Goal: Task Accomplishment & Management: Use online tool/utility

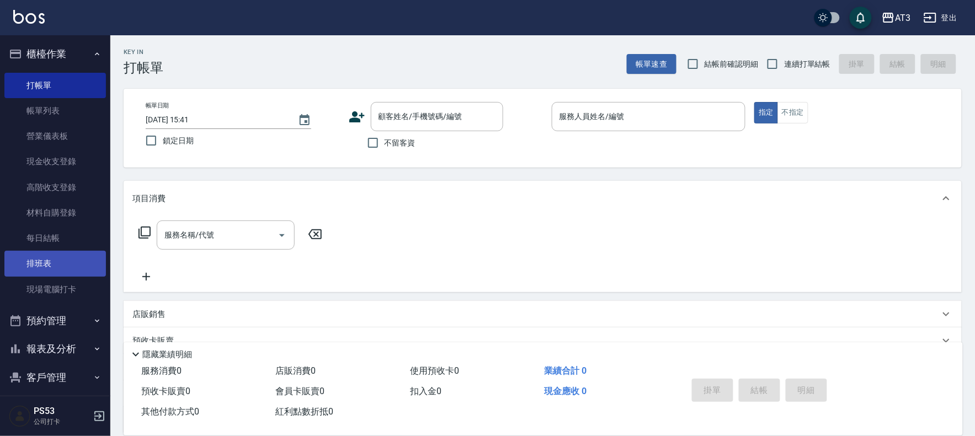
scroll to position [36, 0]
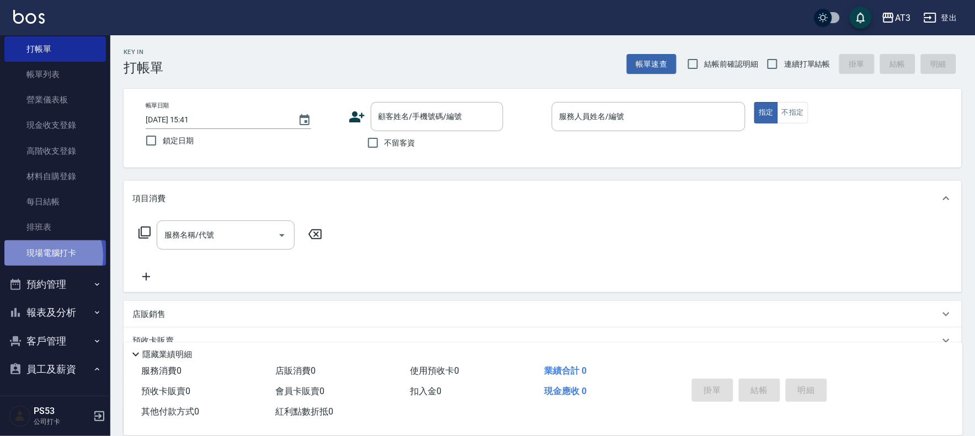
click at [44, 255] on link "現場電腦打卡" at bounding box center [55, 253] width 102 height 25
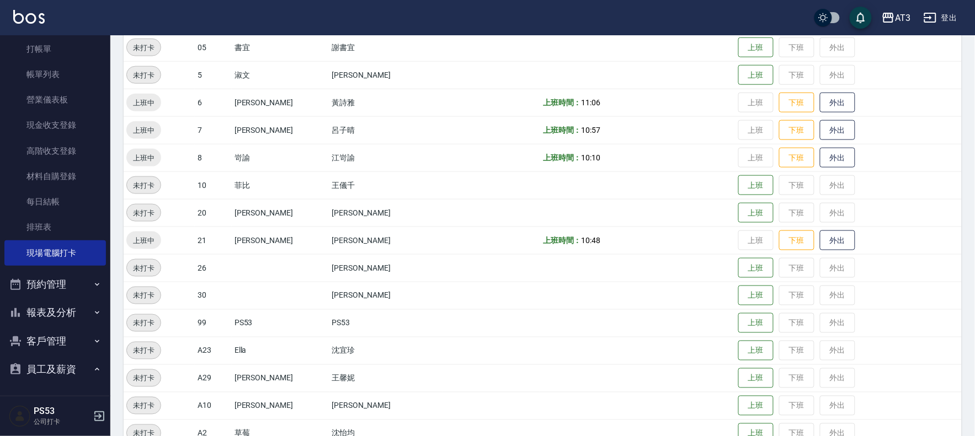
scroll to position [367, 0]
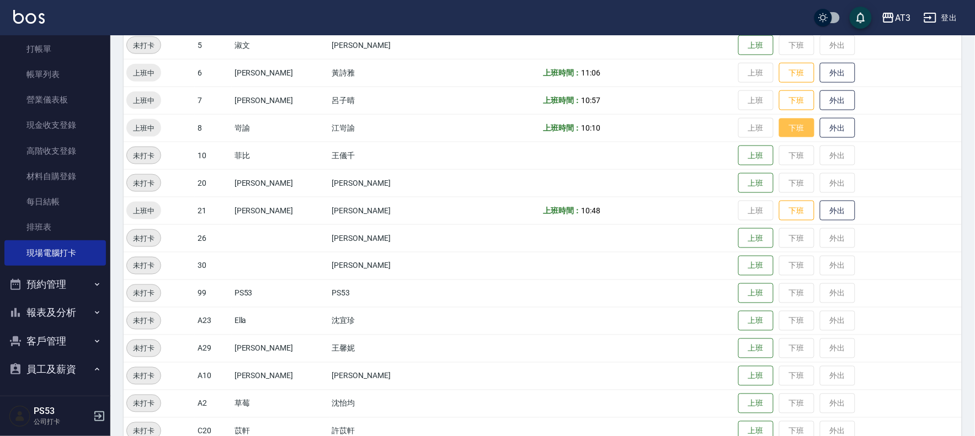
click at [781, 131] on button "下班" at bounding box center [796, 128] width 35 height 19
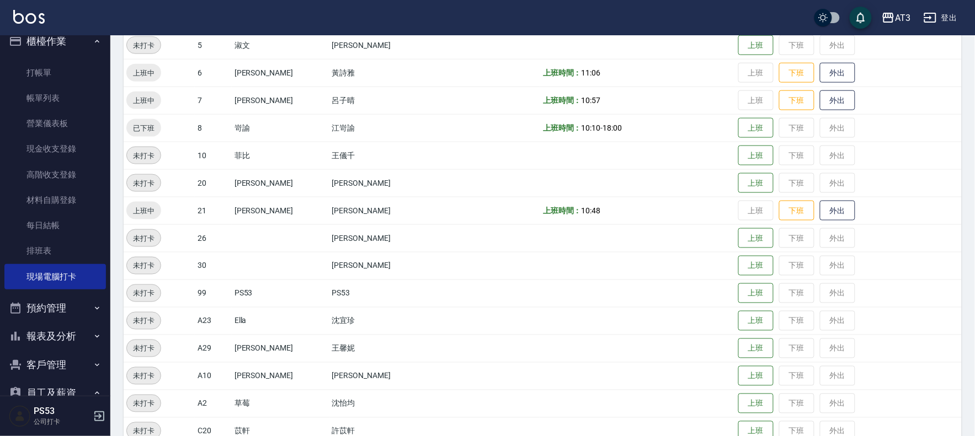
scroll to position [0, 0]
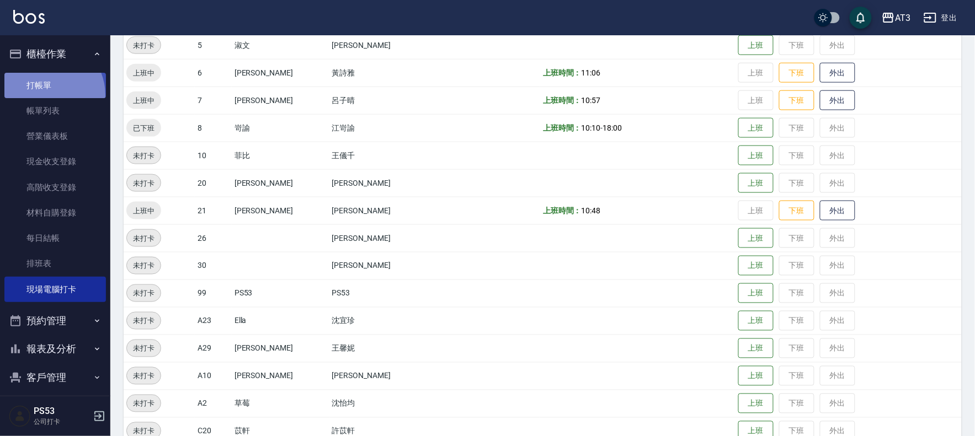
click at [45, 95] on link "打帳單" at bounding box center [55, 85] width 102 height 25
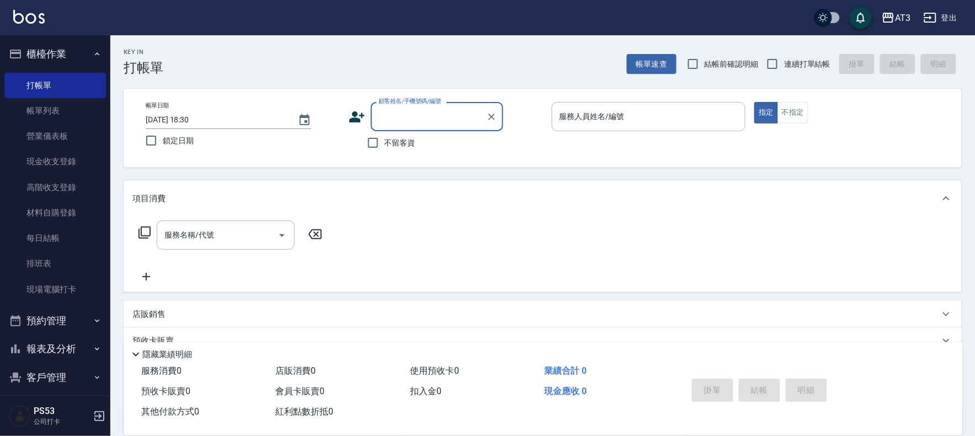
click at [354, 114] on icon at bounding box center [356, 116] width 15 height 11
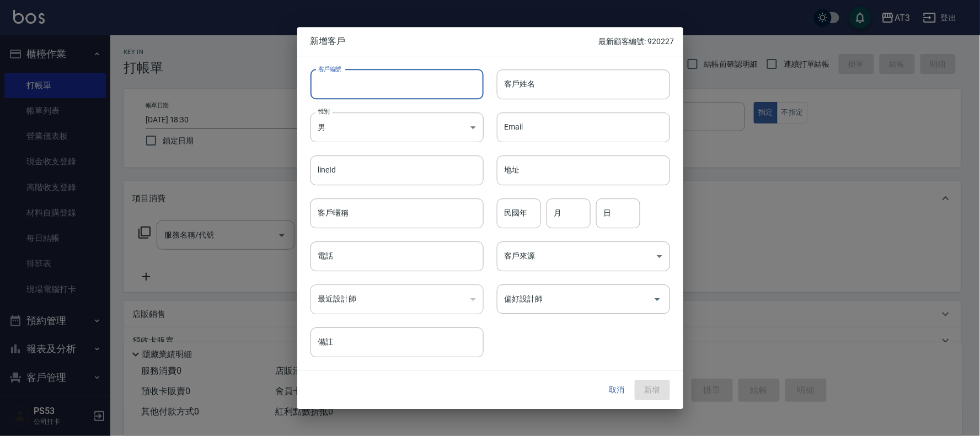
click at [354, 91] on input "客戶編號" at bounding box center [397, 85] width 173 height 30
type input "00928-1"
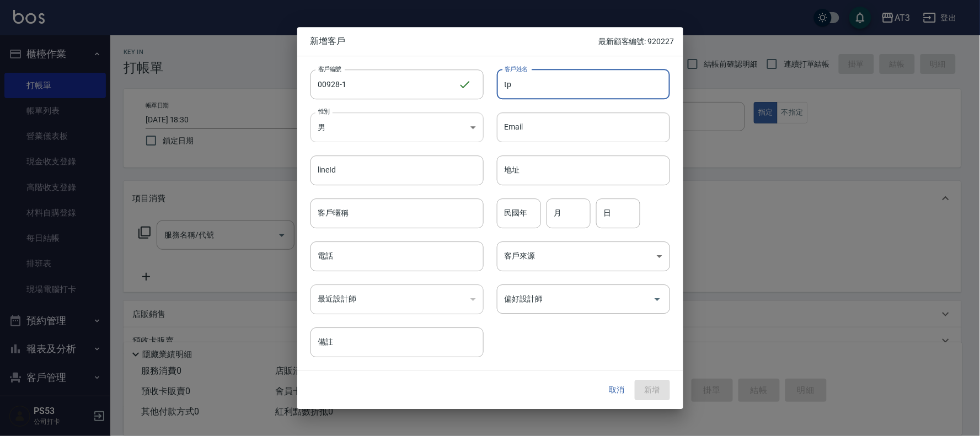
type input "t"
type input "陳雅婷"
click at [462, 120] on body "AT3 登出 櫃檯作業 打帳單 帳單列表 營業儀表板 現金收支登錄 高階收支登錄 材料自購登錄 每日結帳 排班表 現場電腦打卡 預約管理 預約管理 單日預約紀…" at bounding box center [490, 269] width 980 height 539
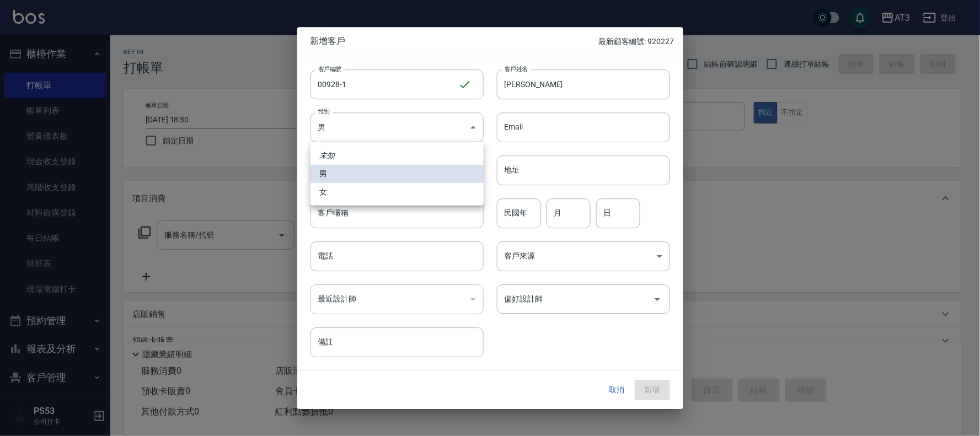
click at [343, 194] on li "女" at bounding box center [397, 192] width 173 height 18
type input "FEMALE"
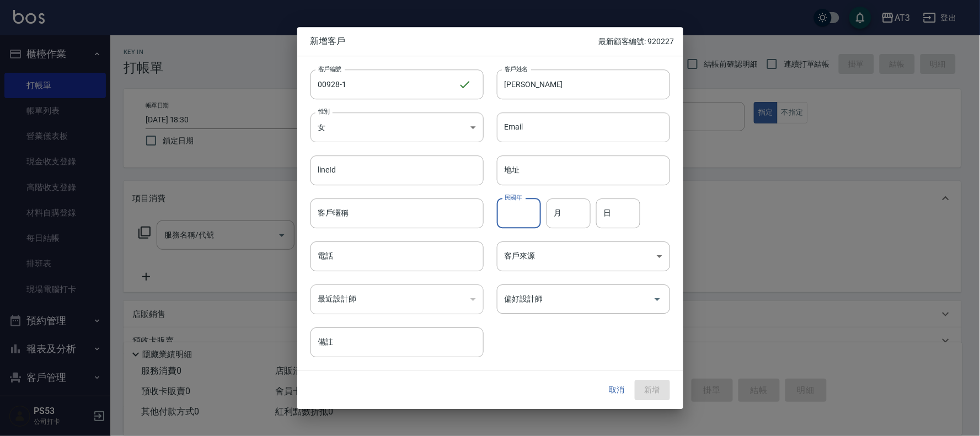
click at [519, 216] on input "民國年" at bounding box center [519, 214] width 44 height 30
type input "00"
type input "09"
type input "28"
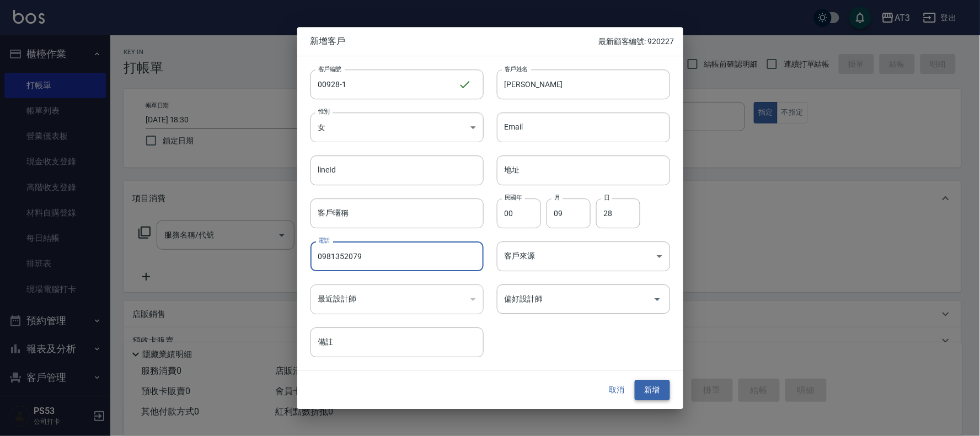
type input "0981352079"
click at [650, 387] on button "新增" at bounding box center [652, 391] width 35 height 20
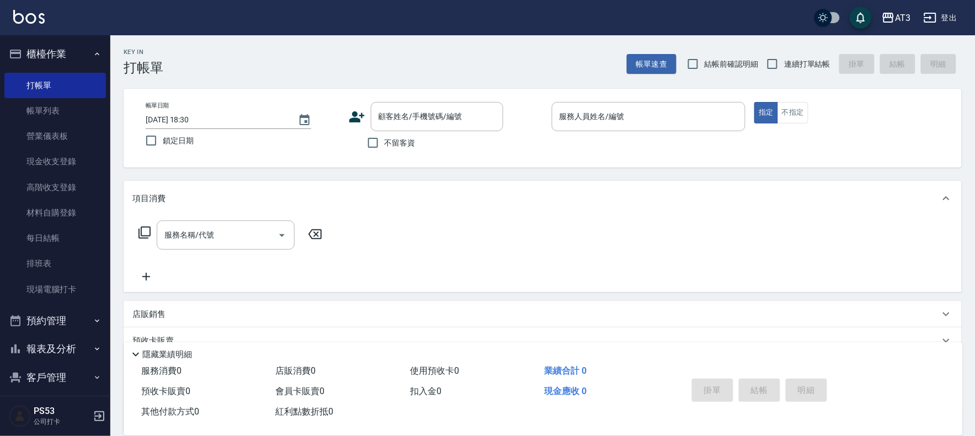
click at [356, 115] on icon at bounding box center [356, 116] width 15 height 11
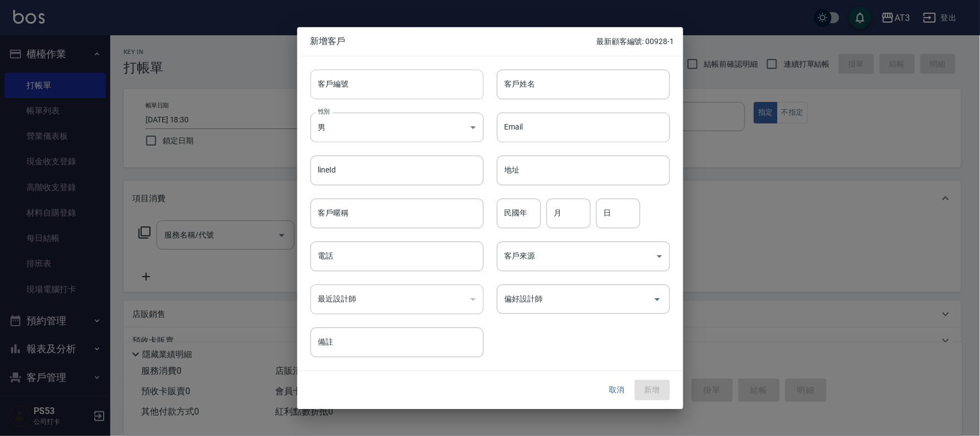
click at [360, 93] on input "客戶編號" at bounding box center [397, 85] width 173 height 30
click at [370, 94] on input "92" at bounding box center [385, 85] width 148 height 30
type input "921018-1"
type input "陳品瑄"
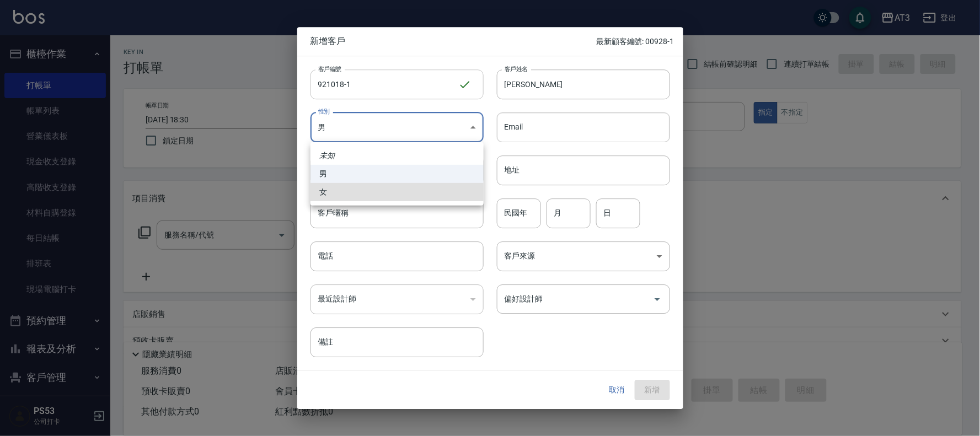
type input "FEMALE"
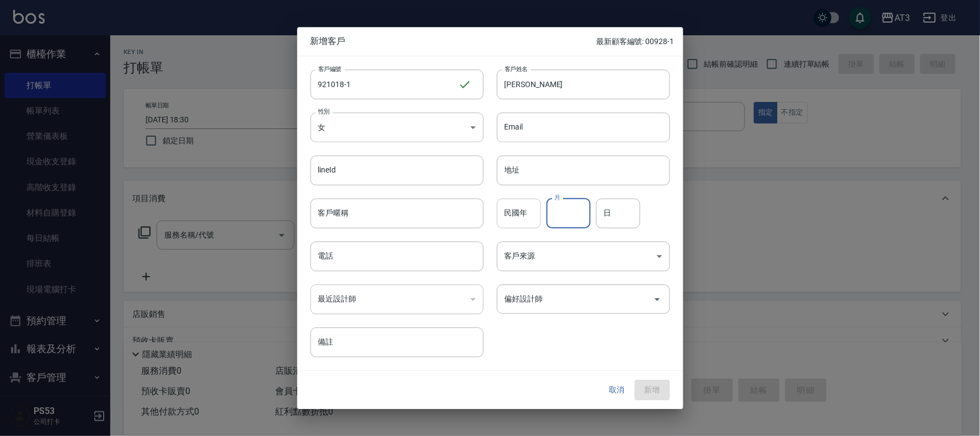
click at [511, 214] on input "民國年" at bounding box center [519, 214] width 44 height 30
type input "92"
type input "10"
type input "18"
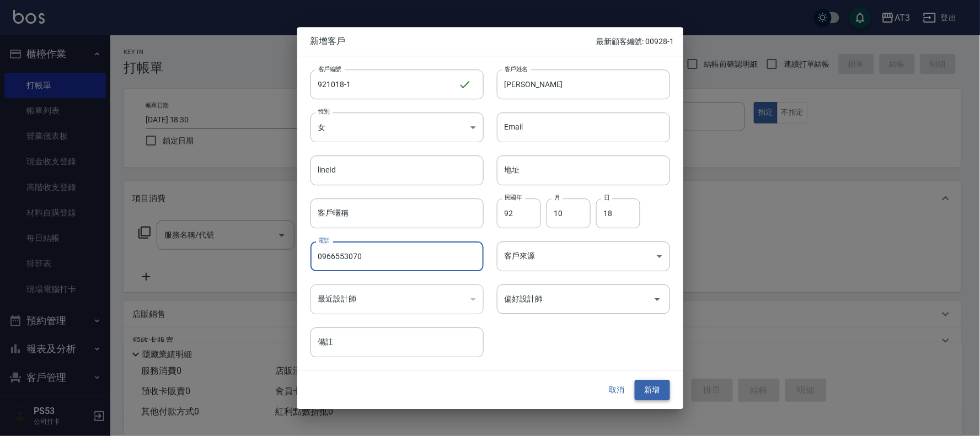
type input "0966553070"
click at [660, 383] on button "新增" at bounding box center [652, 391] width 35 height 20
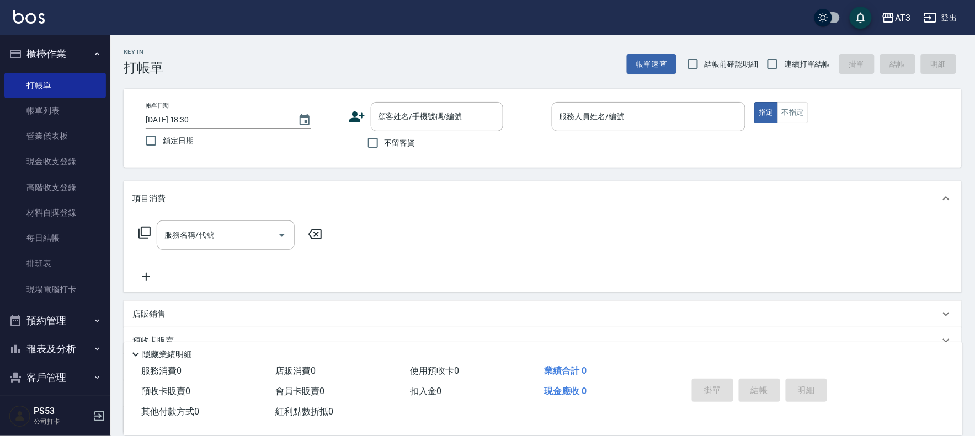
click at [351, 119] on icon at bounding box center [356, 116] width 15 height 11
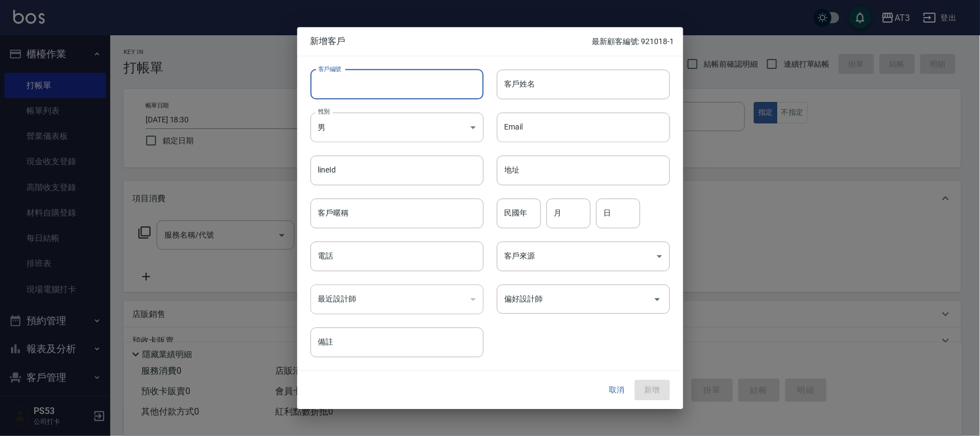
click at [351, 87] on input "客戶編號" at bounding box center [397, 85] width 173 height 30
type input "000819"
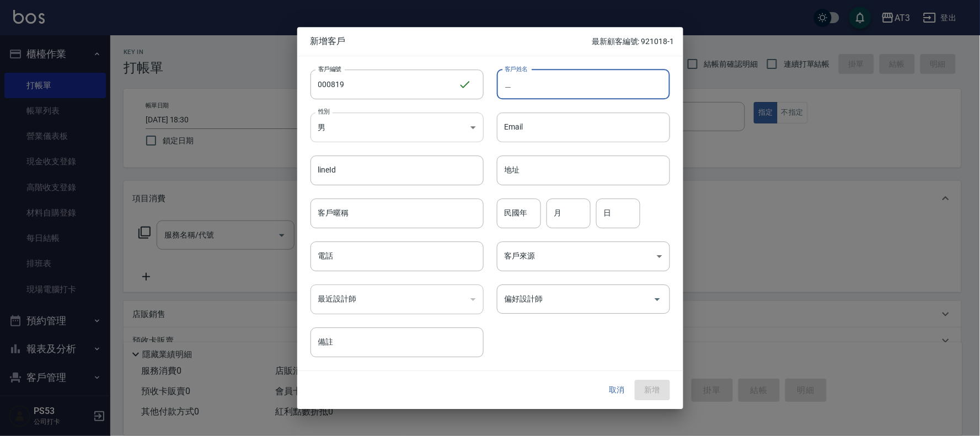
type input "股"
type input "古睿謙"
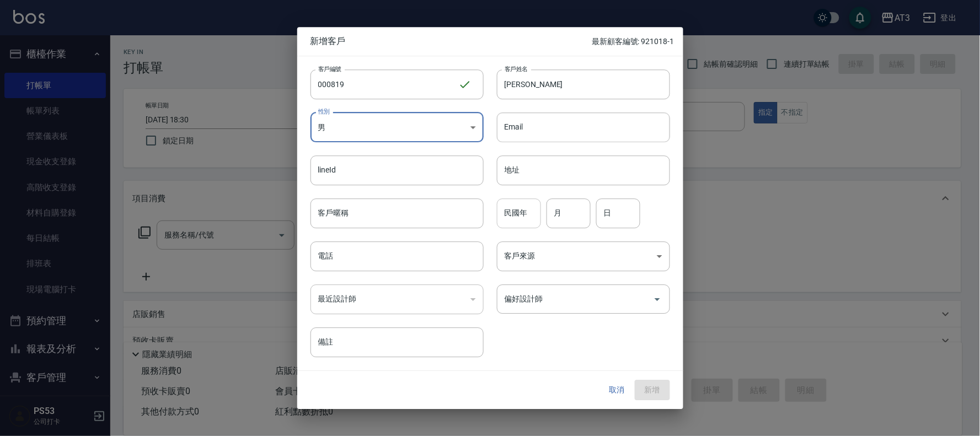
click at [523, 221] on input "民國年" at bounding box center [519, 214] width 44 height 30
type input "00"
type input "08"
type input "19"
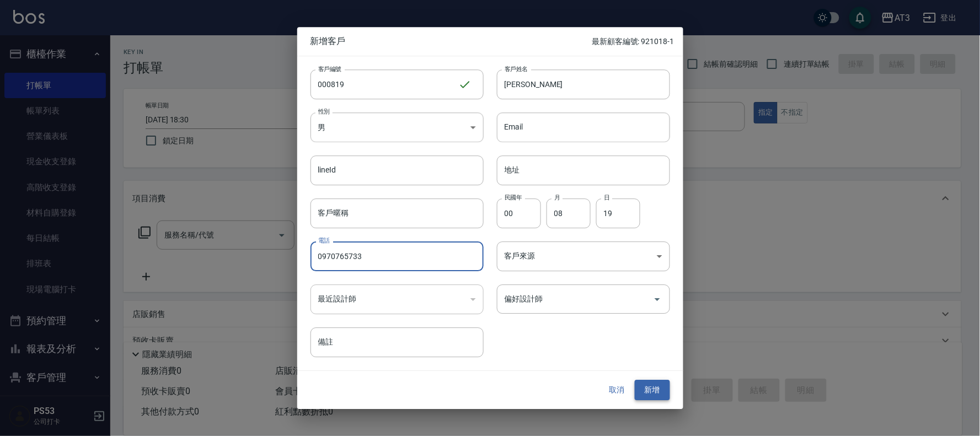
type input "0970765733"
click at [647, 389] on button "新增" at bounding box center [652, 391] width 35 height 20
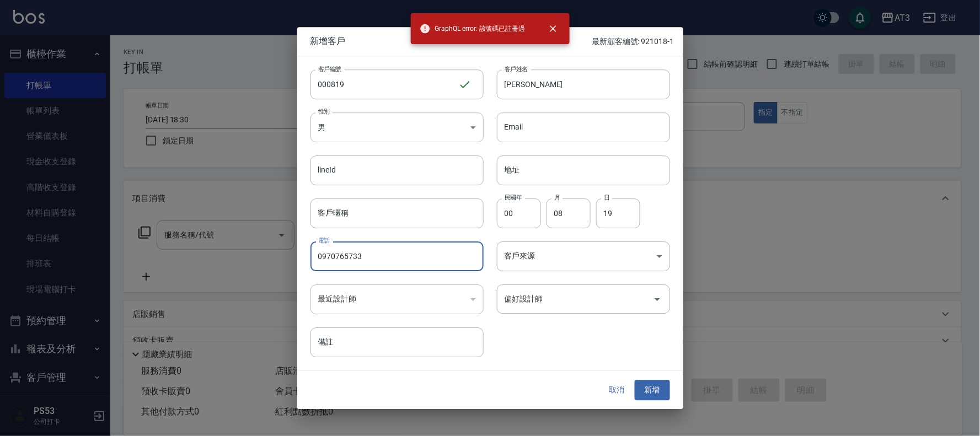
click at [317, 257] on input "0970765733" at bounding box center [397, 257] width 173 height 30
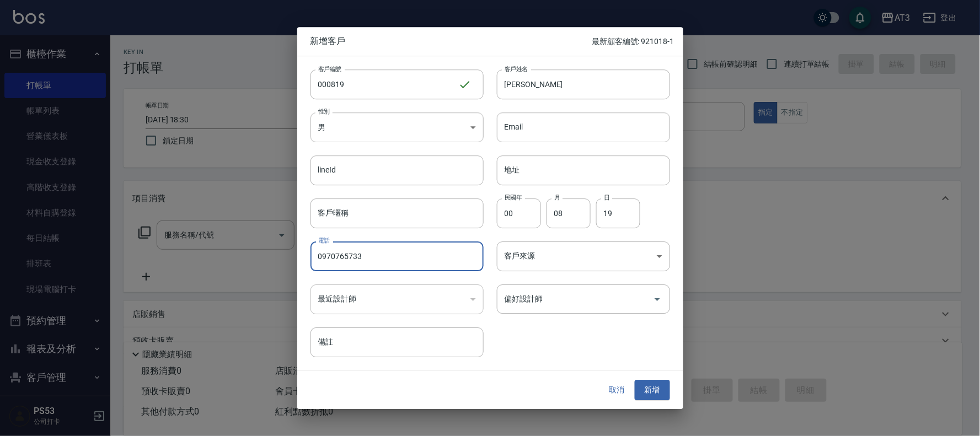
click at [317, 257] on input "0970765733" at bounding box center [397, 257] width 173 height 30
click at [621, 388] on button "取消" at bounding box center [617, 391] width 35 height 20
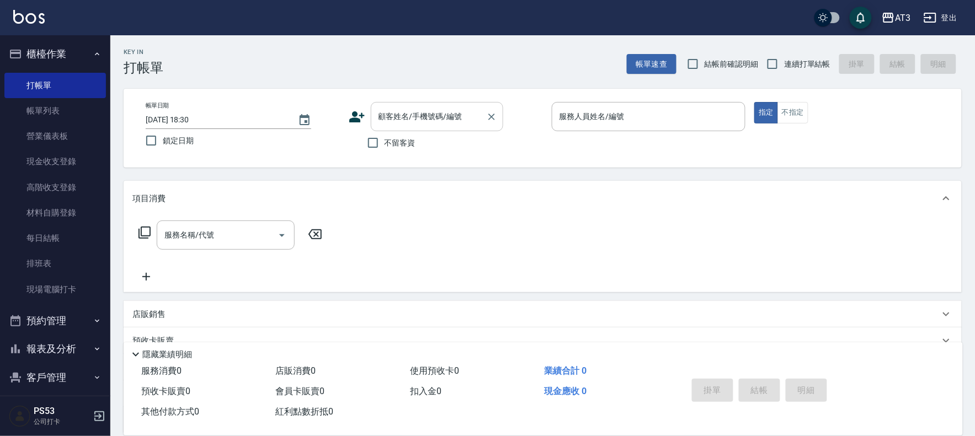
click at [441, 116] on div "顧客姓名/手機號碼/編號 顧客姓名/手機號碼/編號" at bounding box center [437, 116] width 132 height 29
paste input "0970765733"
click at [404, 150] on li "古睿謙/0970765733/970405" at bounding box center [437, 145] width 132 height 18
type input "古睿謙/0970765733/970405"
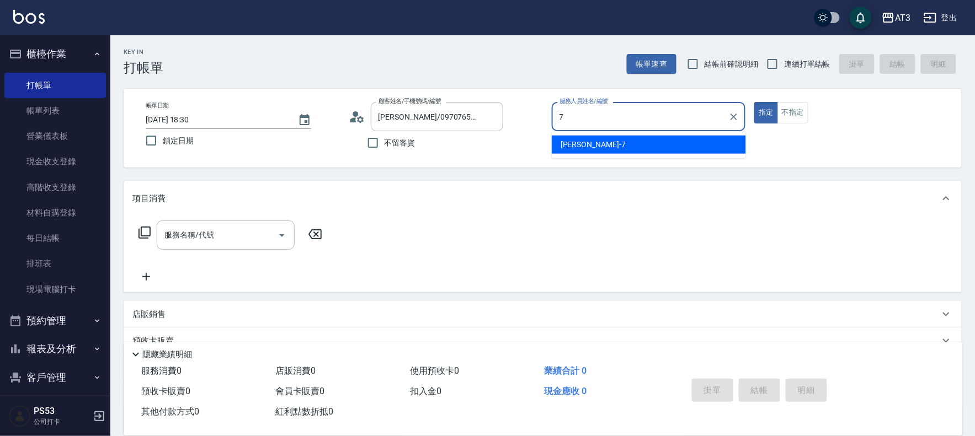
type input "7"
type button "true"
type input "子晴-7"
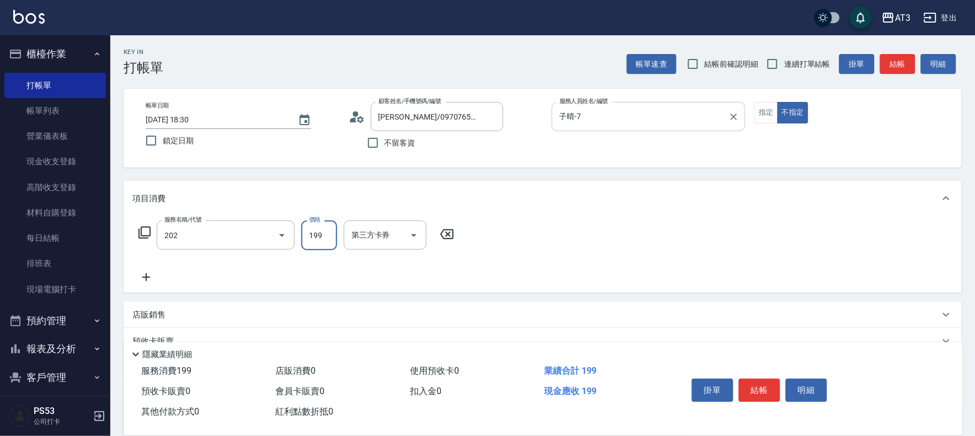
type input "不指定單剪(202)"
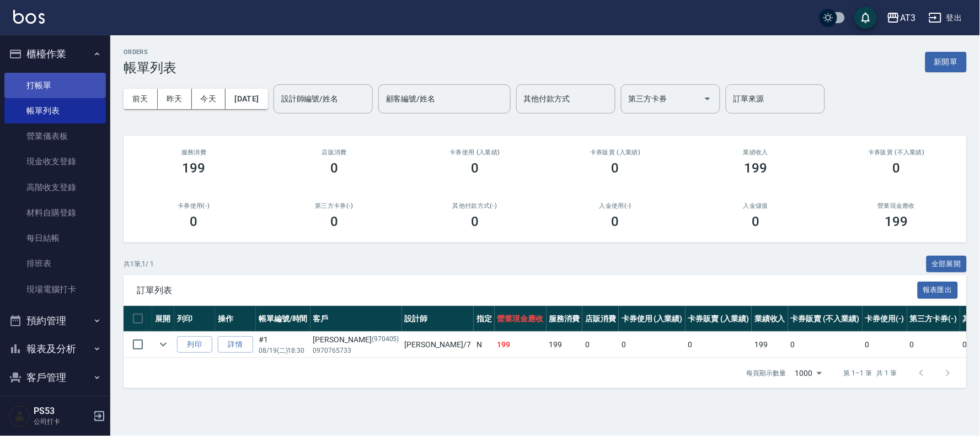
click at [36, 87] on link "打帳單" at bounding box center [55, 85] width 102 height 25
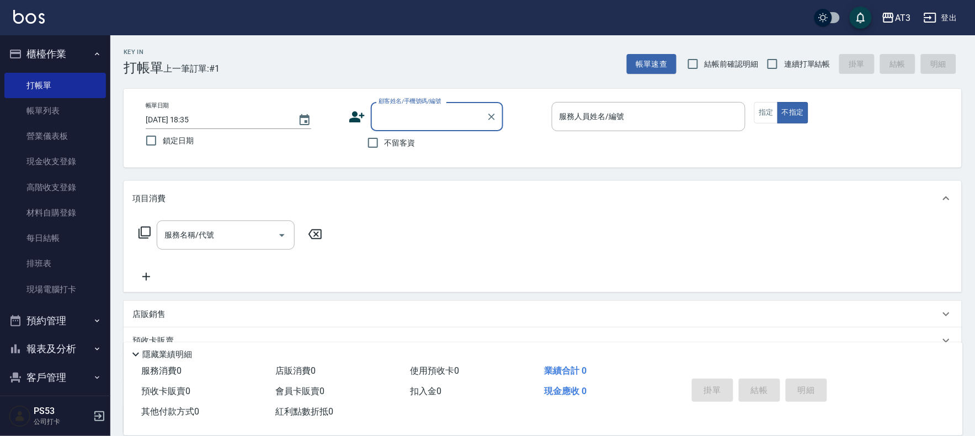
click at [350, 114] on icon at bounding box center [357, 117] width 17 height 17
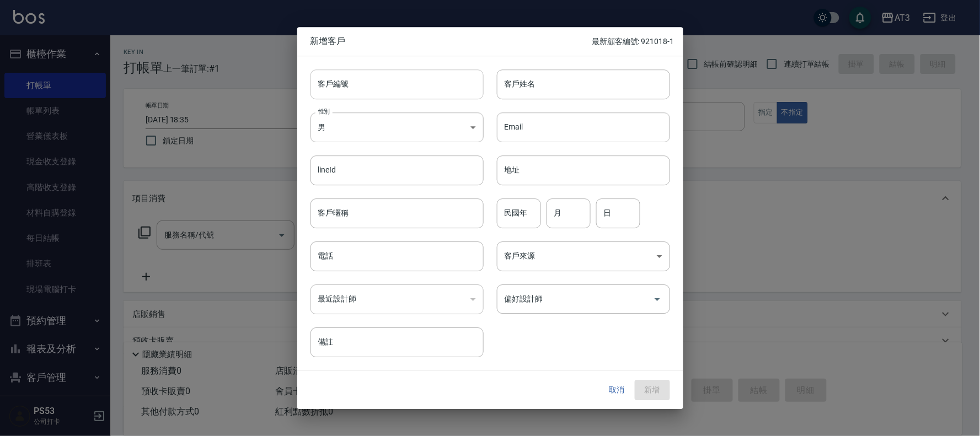
click at [367, 79] on input "客戶編號" at bounding box center [397, 85] width 173 height 30
type input "610323"
type input "翁幸妃"
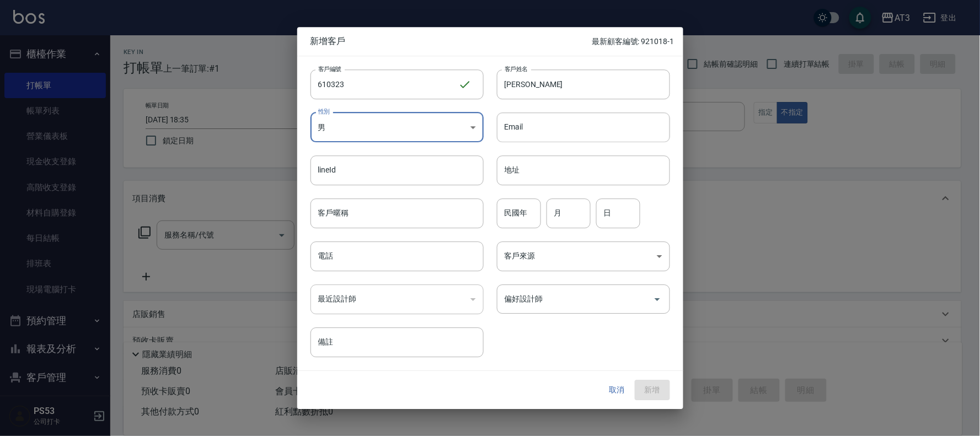
click at [393, 132] on body "AT3 登出 櫃檯作業 打帳單 帳單列表 營業儀表板 現金收支登錄 高階收支登錄 材料自購登錄 每日結帳 排班表 現場電腦打卡 預約管理 預約管理 單日預約紀…" at bounding box center [490, 269] width 980 height 539
click at [374, 190] on li "女" at bounding box center [397, 192] width 173 height 18
type input "FEMALE"
click at [524, 218] on input "民國年" at bounding box center [519, 214] width 44 height 30
type input "61"
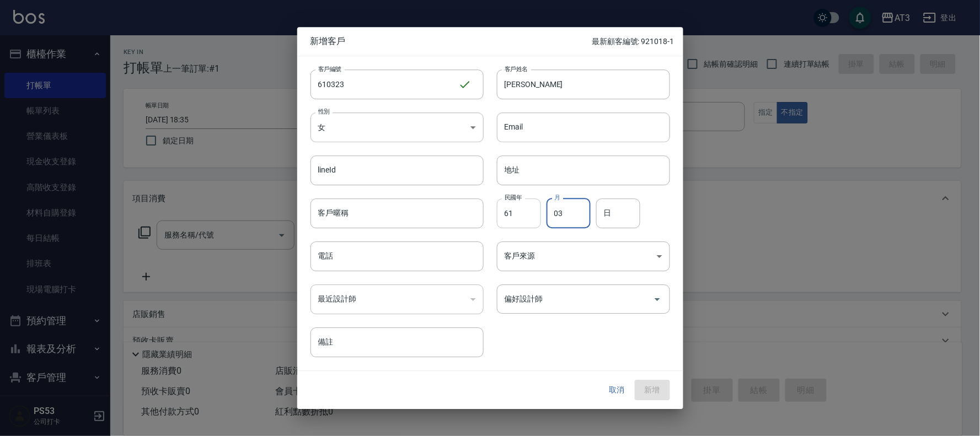
type input "03"
type input "23"
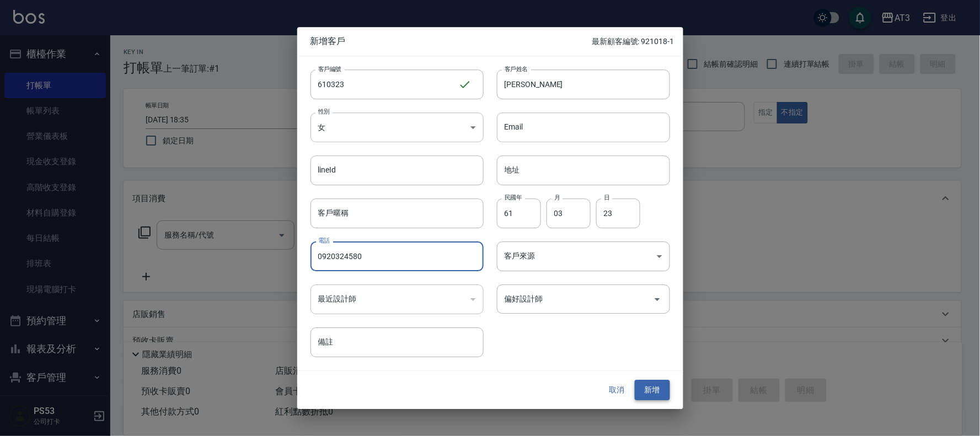
type input "0920324580"
click at [649, 392] on button "新增" at bounding box center [652, 391] width 35 height 20
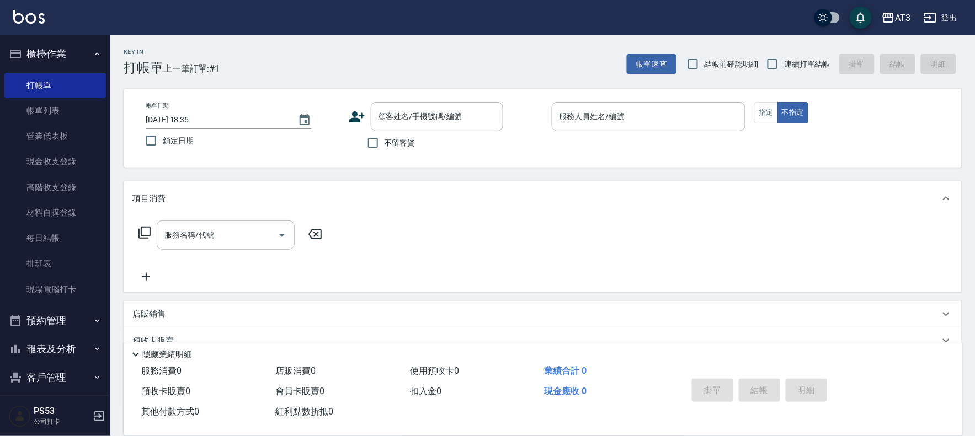
click at [351, 116] on icon at bounding box center [357, 117] width 17 height 17
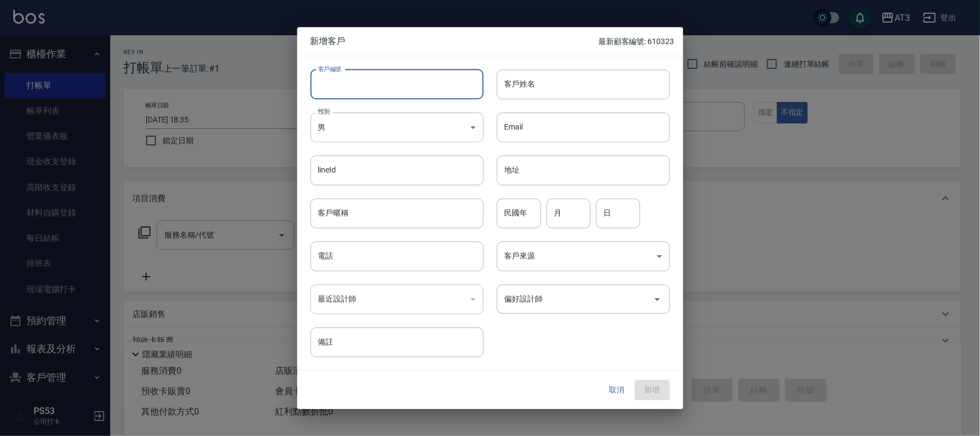
click at [353, 86] on input "客戶編號" at bounding box center [397, 85] width 173 height 30
type input "850810-1"
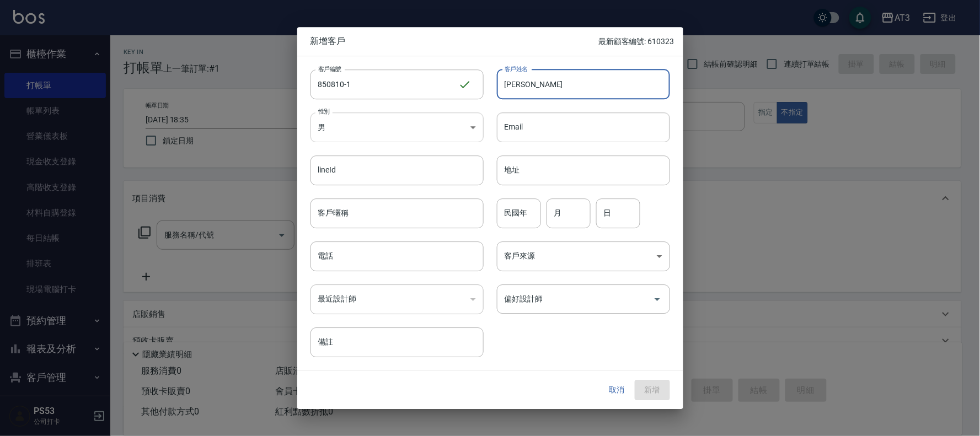
type input "楊欣瑤"
click at [335, 130] on body "AT3 登出 櫃檯作業 打帳單 帳單列表 營業儀表板 現金收支登錄 高階收支登錄 材料自購登錄 每日結帳 排班表 現場電腦打卡 預約管理 預約管理 單日預約紀…" at bounding box center [490, 269] width 980 height 539
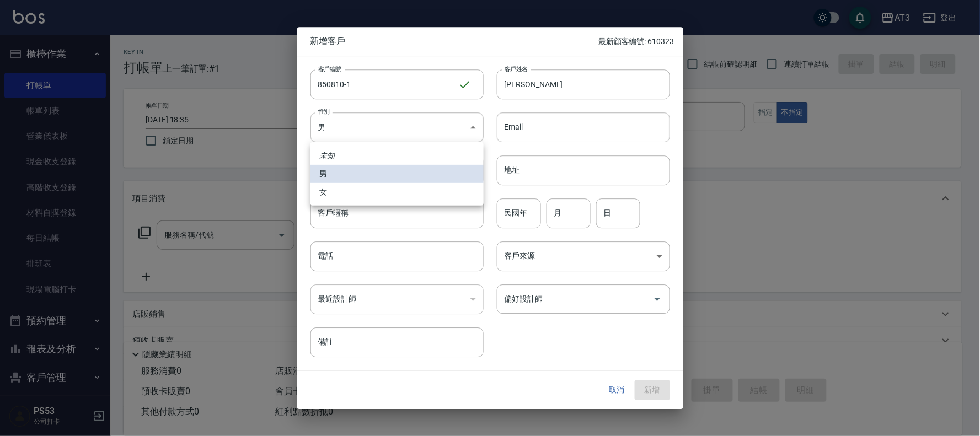
click at [355, 194] on li "女" at bounding box center [397, 192] width 173 height 18
type input "FEMALE"
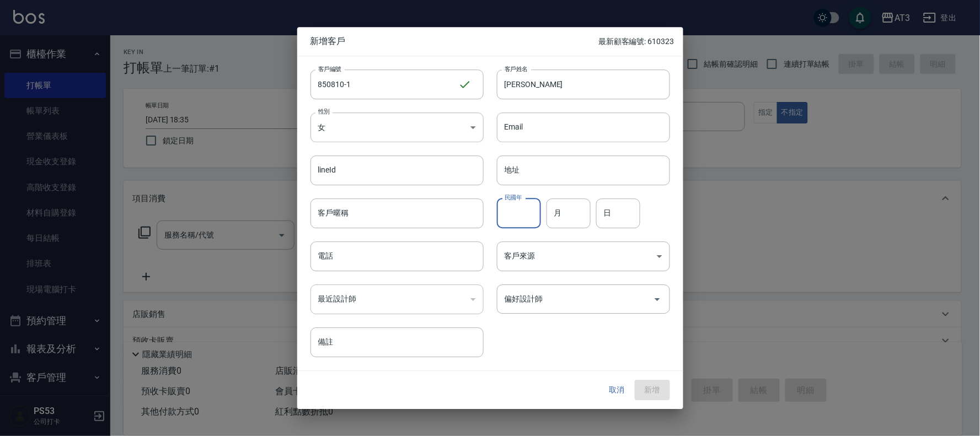
click at [504, 212] on input "民國年" at bounding box center [519, 214] width 44 height 30
type input "85"
type input "08"
type input "10"
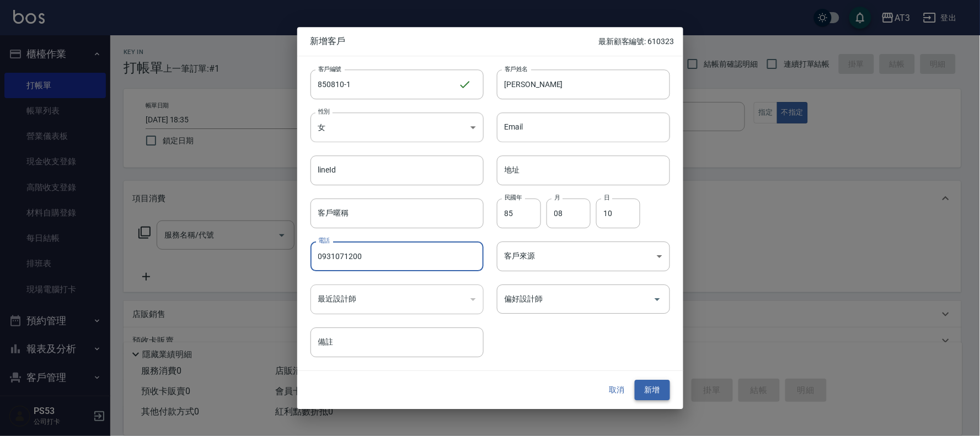
type input "0931071200"
click at [664, 395] on button "新增" at bounding box center [652, 391] width 35 height 20
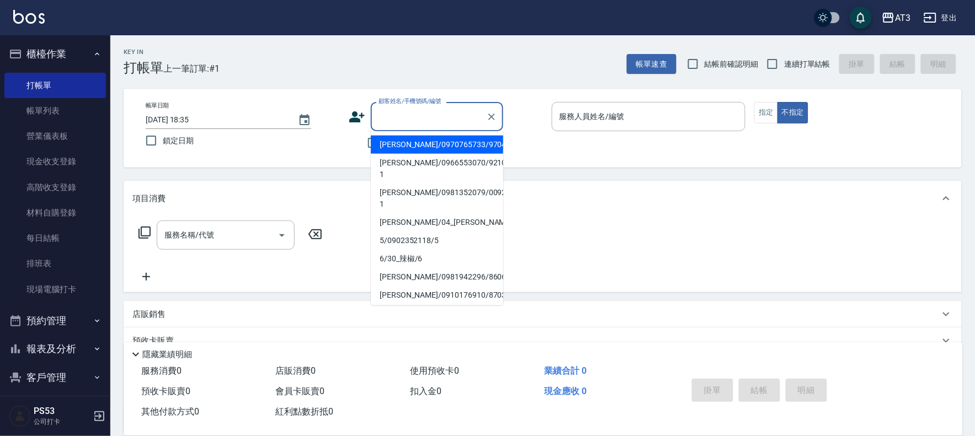
click at [451, 107] on input "顧客姓名/手機號碼/編號" at bounding box center [429, 116] width 106 height 19
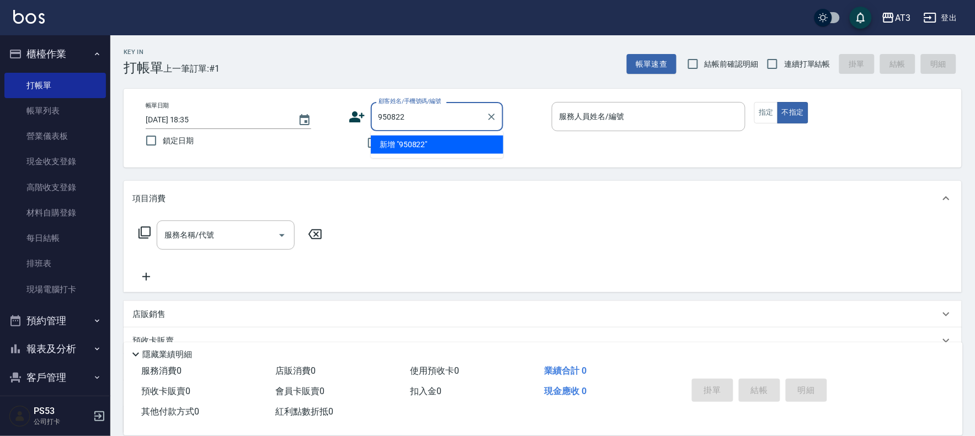
type input "950822"
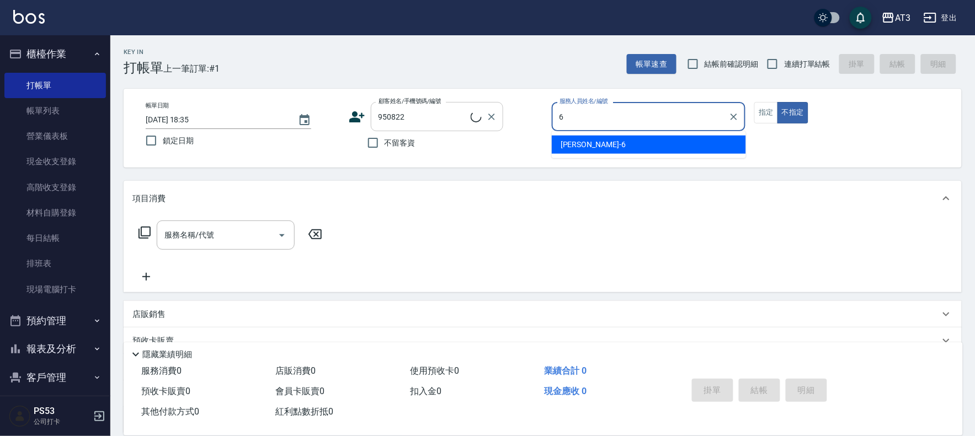
type input "6"
type button "false"
type input "詩雅-6"
type input "劉明錦/0983241175/950822"
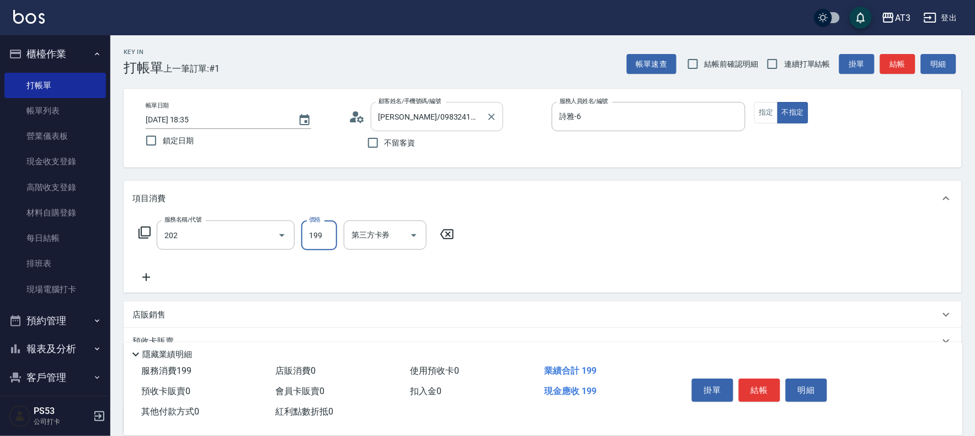
type input "不指定單剪(202)"
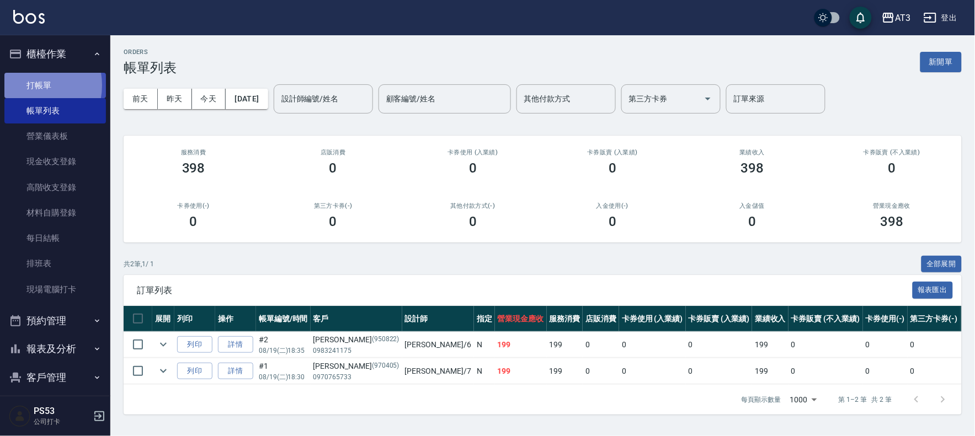
click at [30, 85] on link "打帳單" at bounding box center [55, 85] width 102 height 25
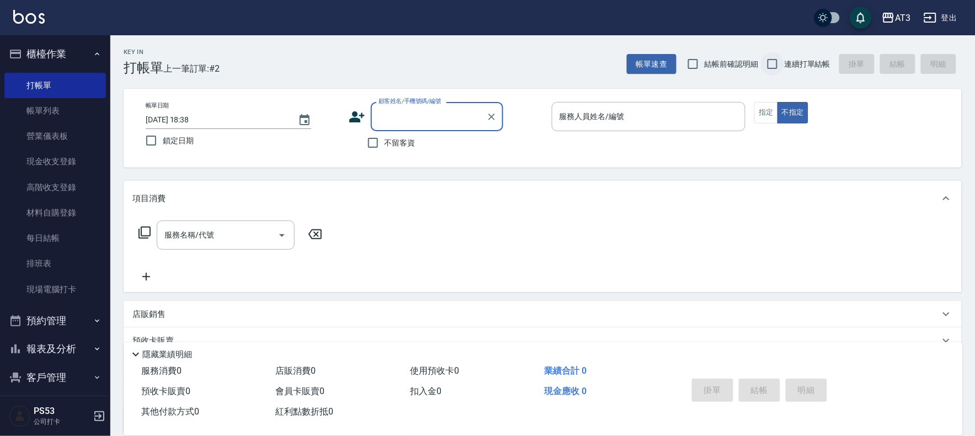
click at [776, 62] on input "連續打單結帳" at bounding box center [772, 63] width 23 height 23
checkbox input "true"
click at [464, 130] on div "顧客姓名/手機號碼/編號" at bounding box center [437, 116] width 132 height 29
type input "馬巧芸/0938815735/620220"
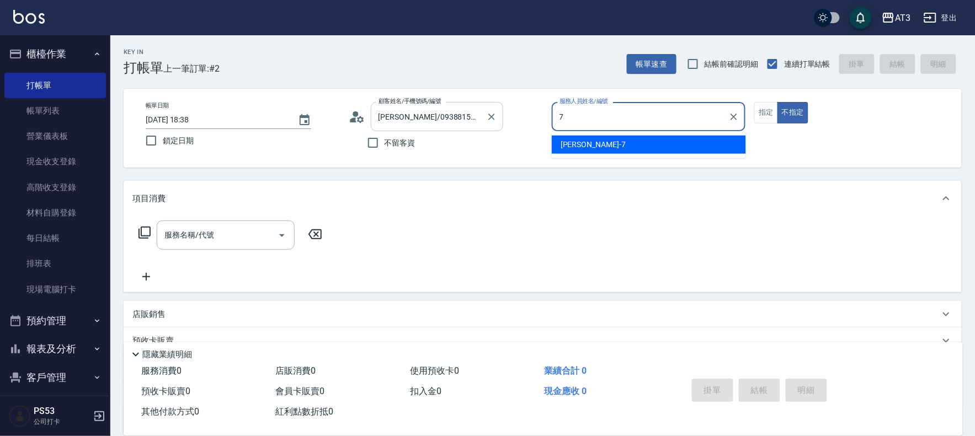
type input "7"
type button "false"
type input "子晴-7"
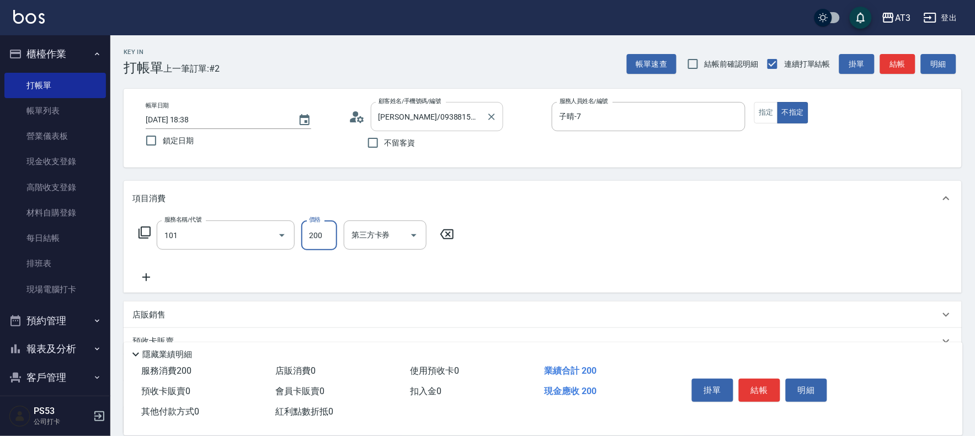
type input "洗髮(101)"
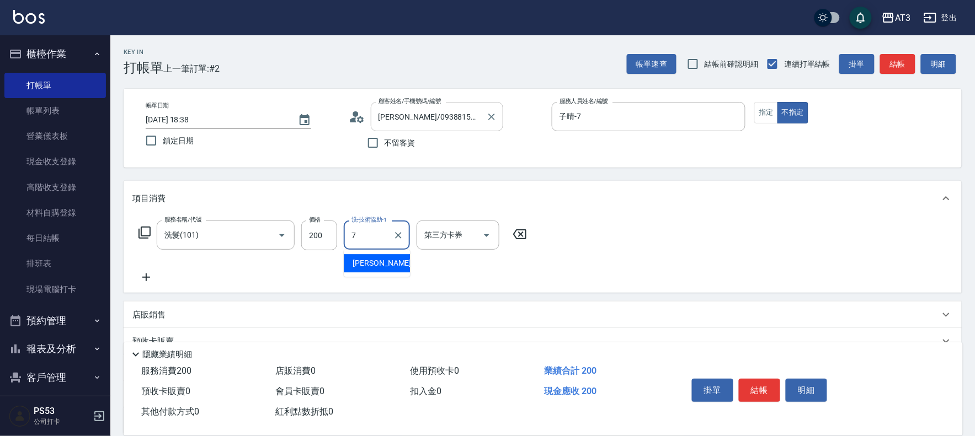
type input "子晴-7"
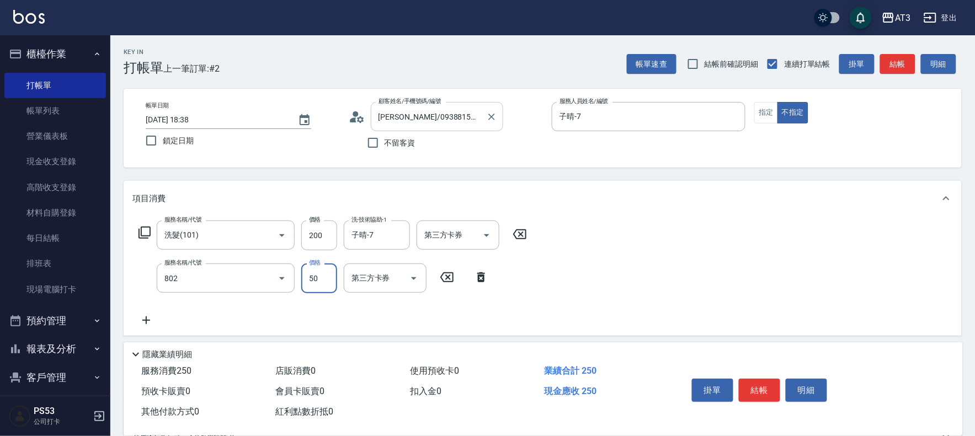
type input "潤絲/加精油(802)"
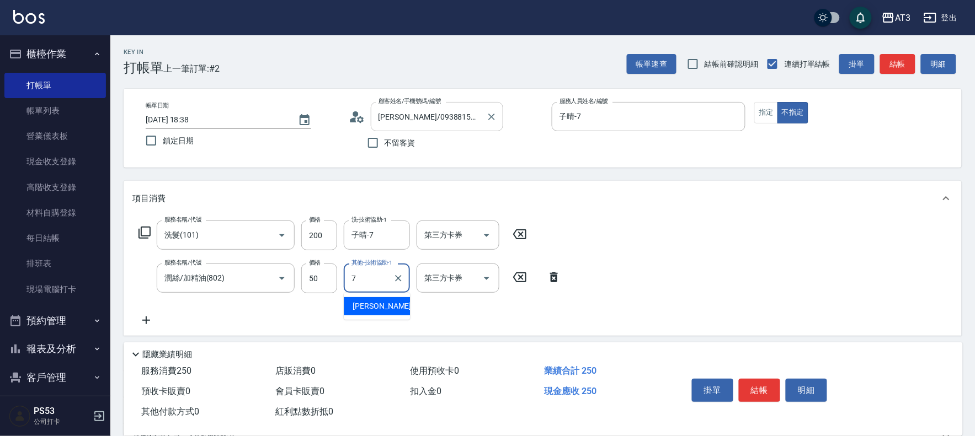
type input "子晴-7"
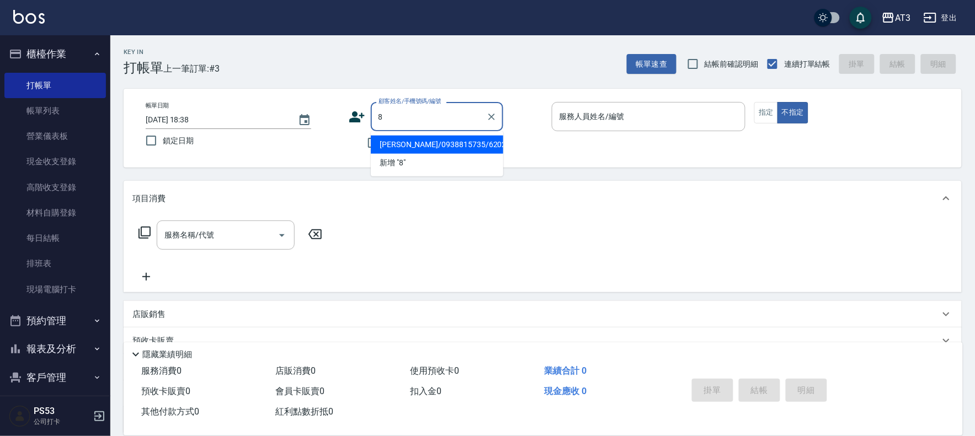
type input "8"
type input "馬巧芸/0938815735/620220"
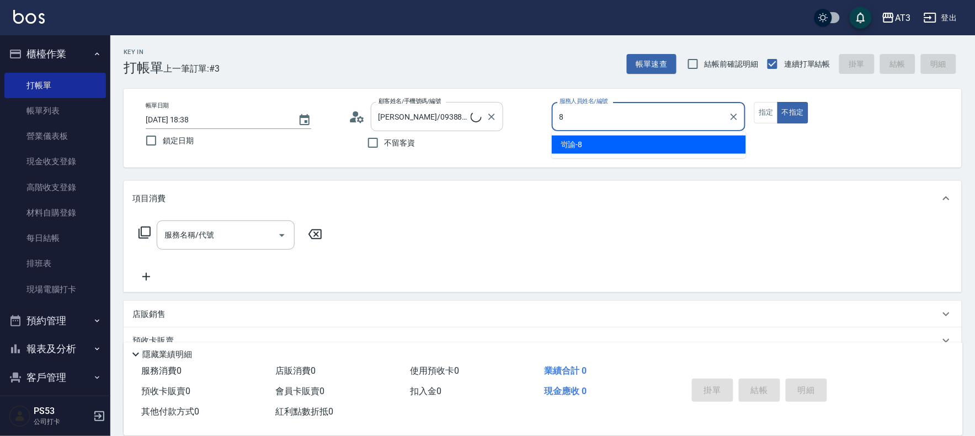
type input "8"
type input "8/8/8"
type input "岢諭-8"
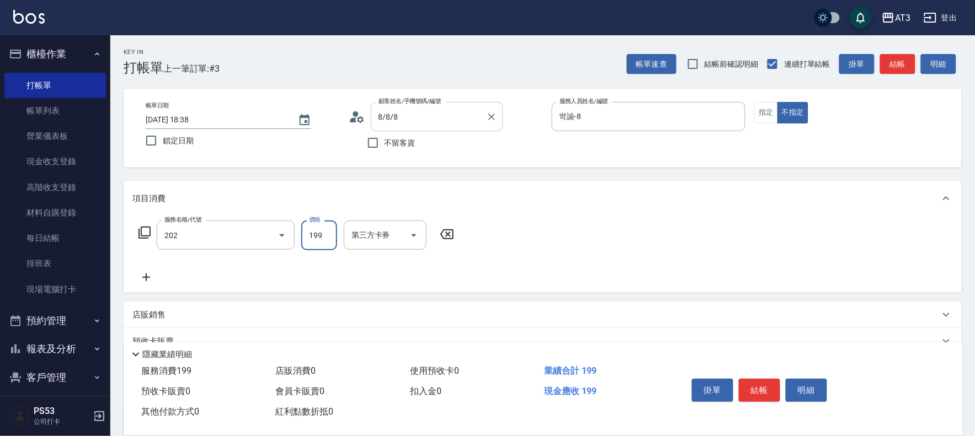
type input "不指定單剪(202)"
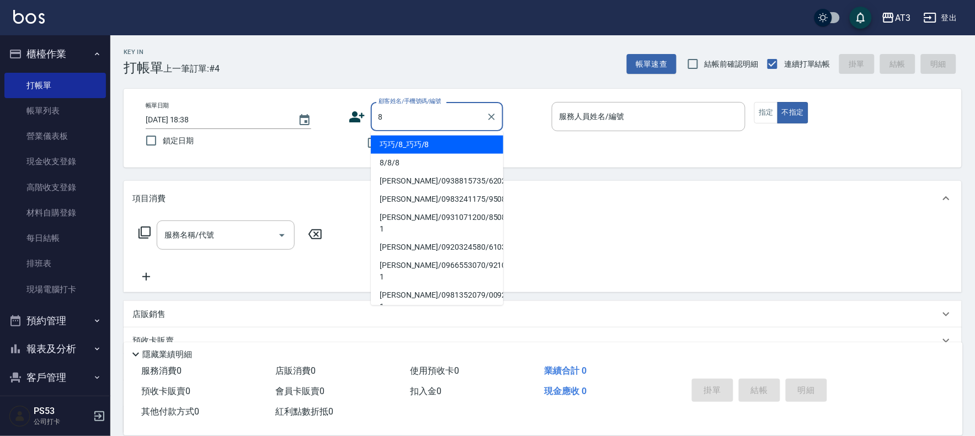
type input "巧巧/8_巧巧/8"
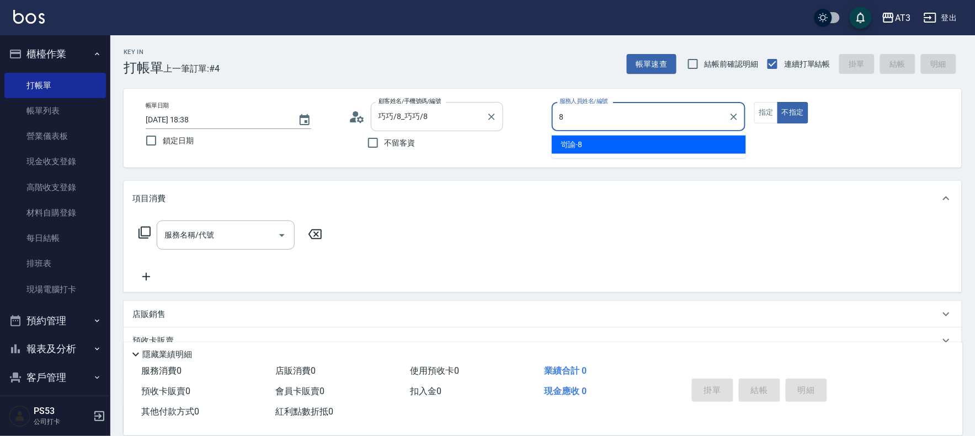
type input "岢諭-8"
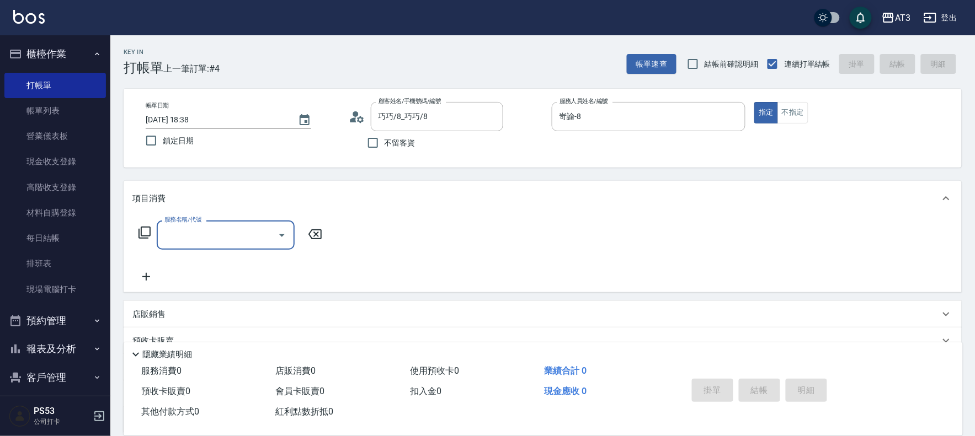
click at [156, 315] on p "店販銷售" at bounding box center [148, 315] width 33 height 12
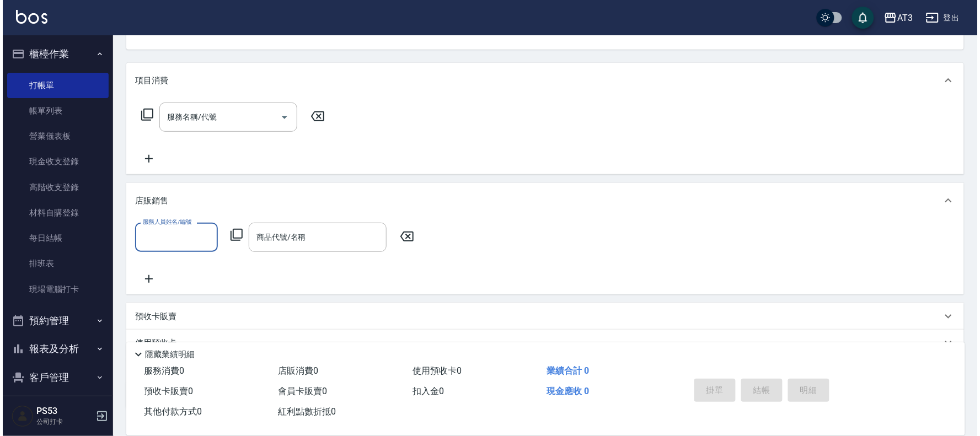
scroll to position [122, 0]
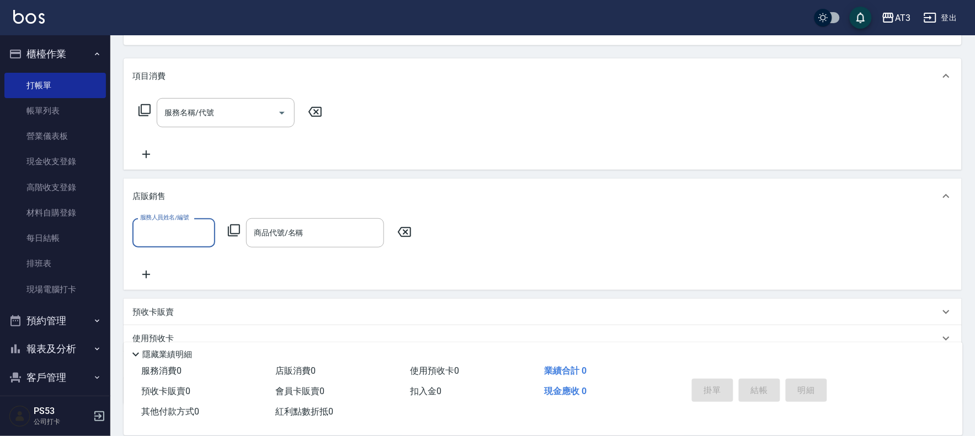
click at [174, 237] on input "服務人員姓名/編號" at bounding box center [173, 232] width 73 height 19
type input "岢諭-8"
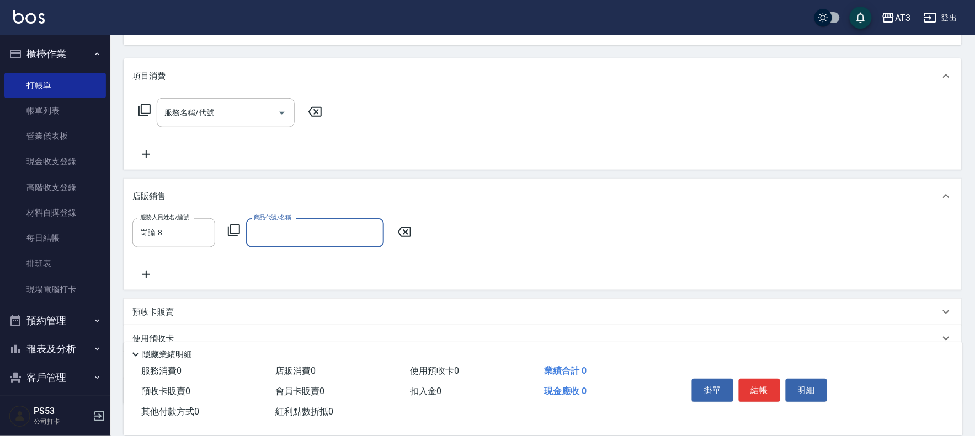
click at [232, 233] on icon at bounding box center [234, 231] width 12 height 12
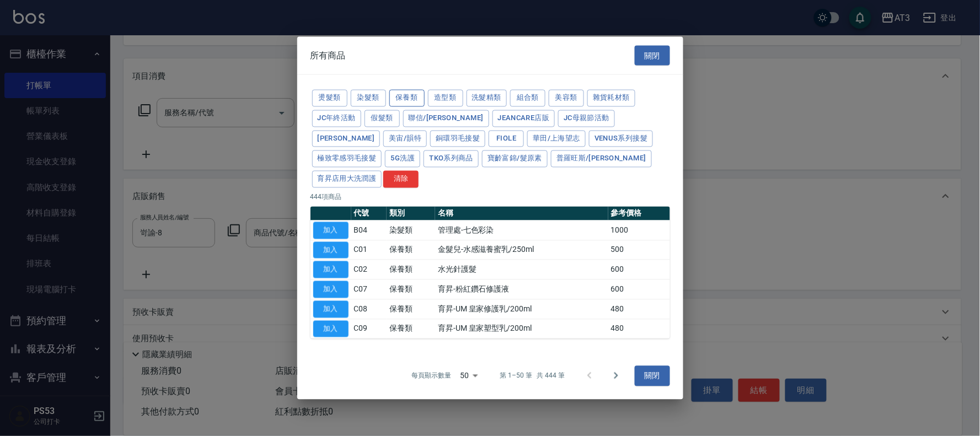
click at [395, 106] on button "保養類" at bounding box center [407, 98] width 35 height 17
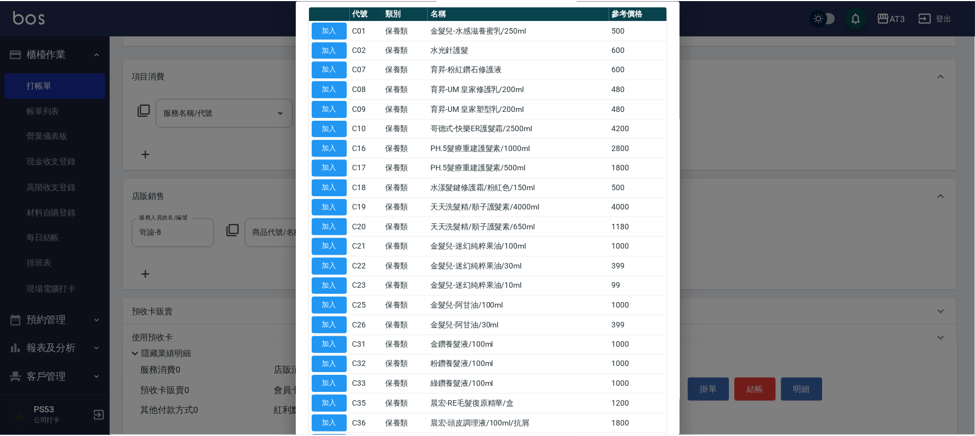
scroll to position [245, 0]
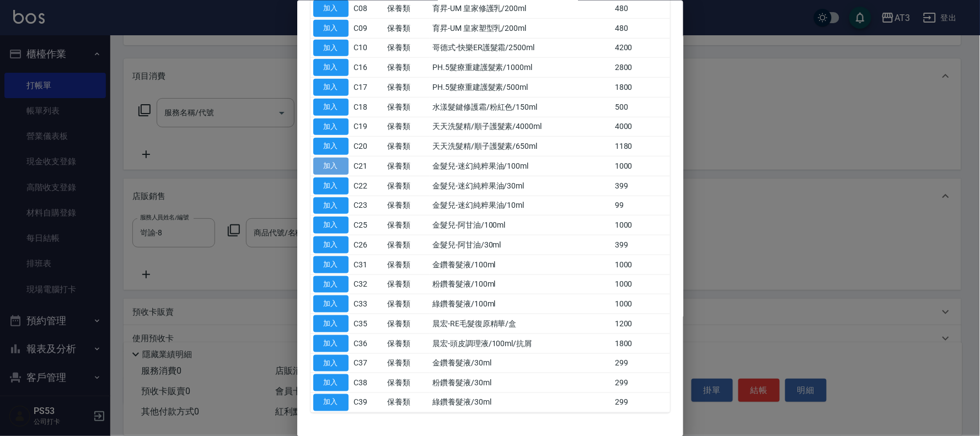
click at [334, 158] on button "加入" at bounding box center [330, 166] width 35 height 17
type input "金髮兒-迷幻純粹果油/100ml"
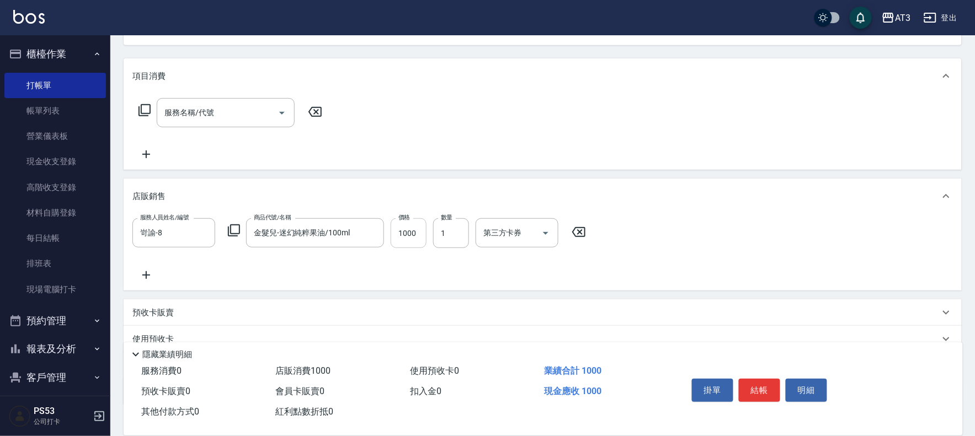
click at [415, 234] on input "1000" at bounding box center [409, 233] width 36 height 30
type input "800"
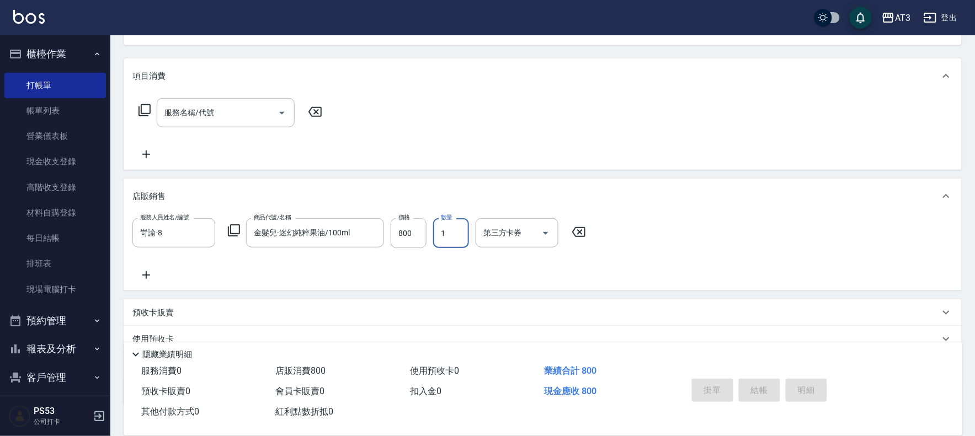
type input "2025/08/19 18:39"
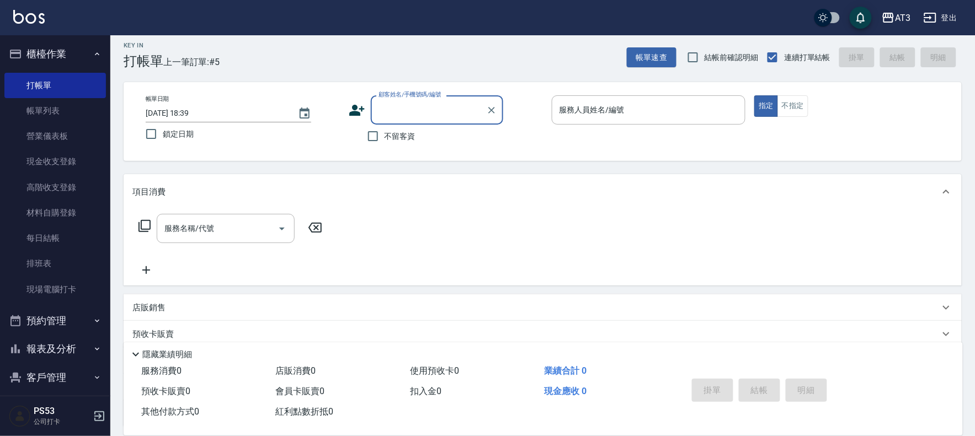
scroll to position [0, 0]
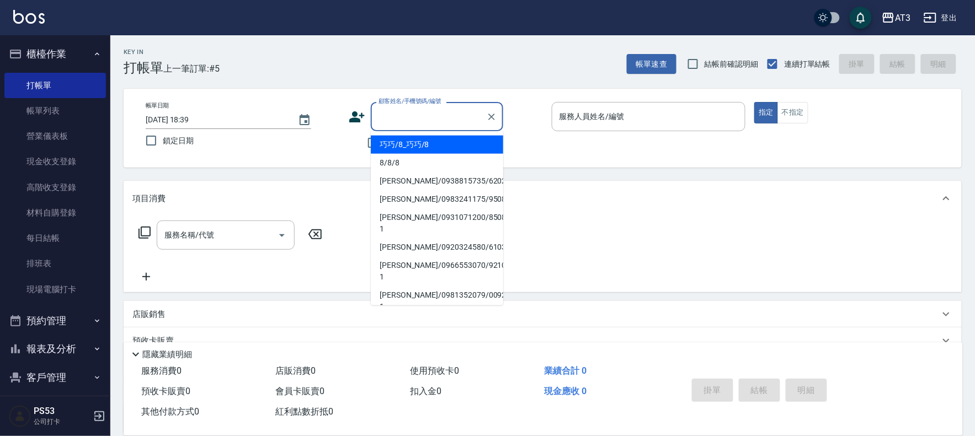
click at [415, 109] on input "顧客姓名/手機號碼/編號" at bounding box center [429, 116] width 106 height 19
type input "巧巧/8_巧巧/8"
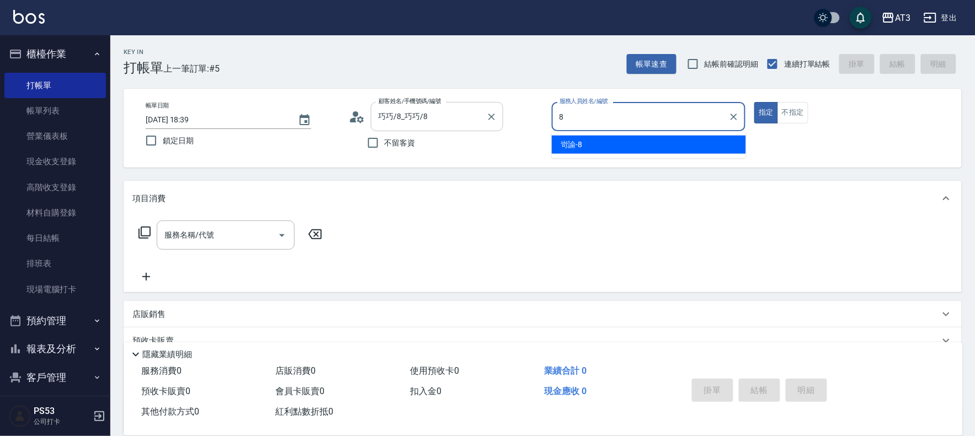
type input "8"
type button "true"
type input "岢諭-8"
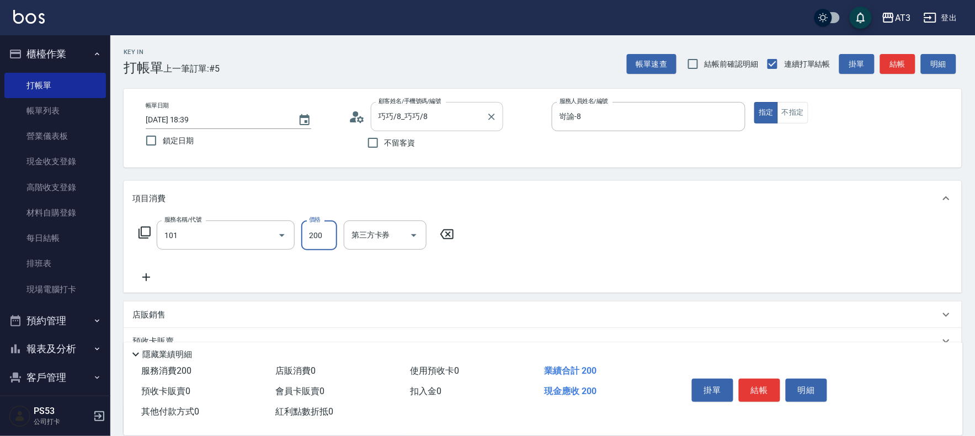
type input "洗髮(101)"
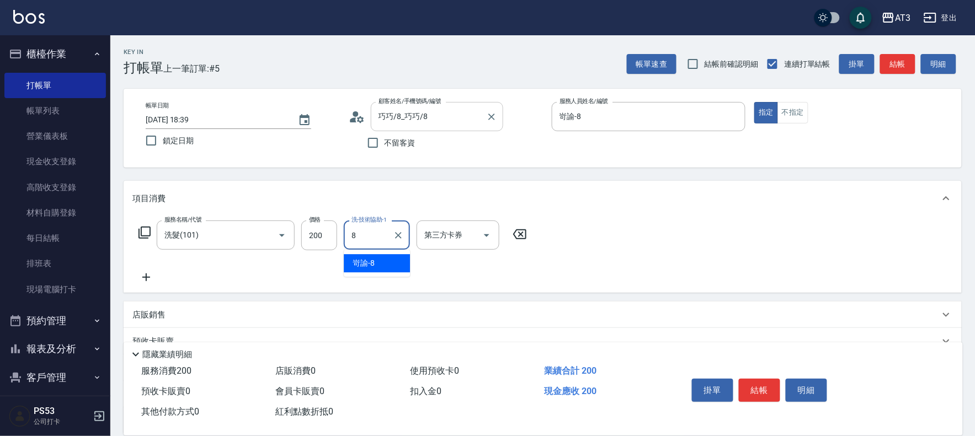
type input "岢諭-8"
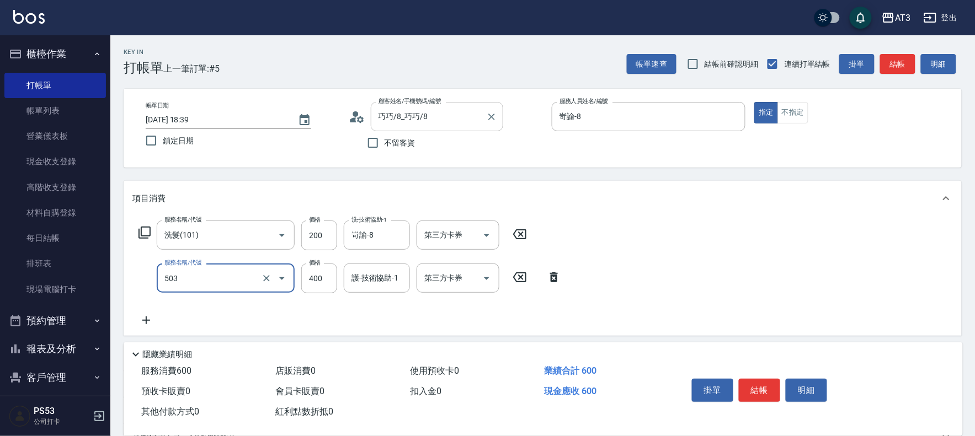
type input "天天護髮(503)"
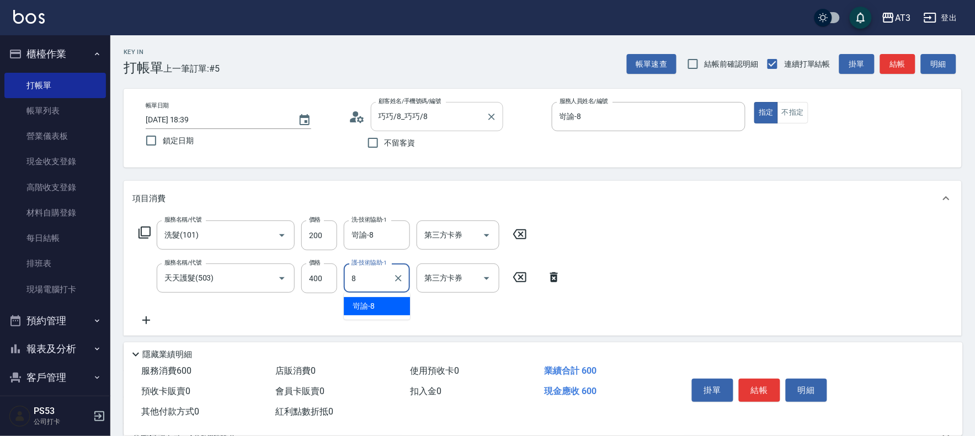
type input "岢諭-8"
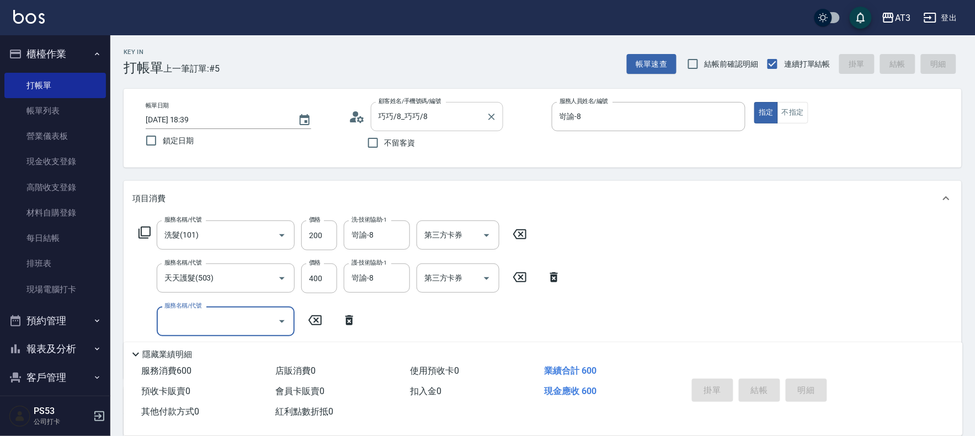
type input "2025/08/19 18:40"
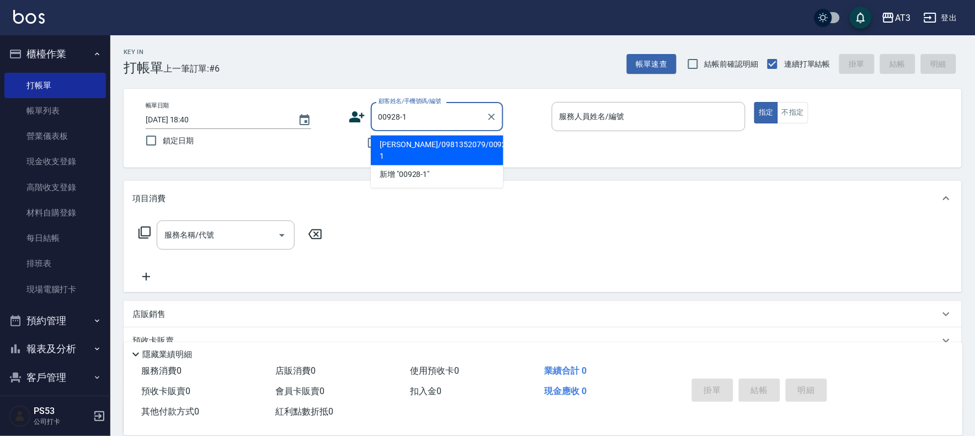
type input "陳雅婷/0981352079/00928-1"
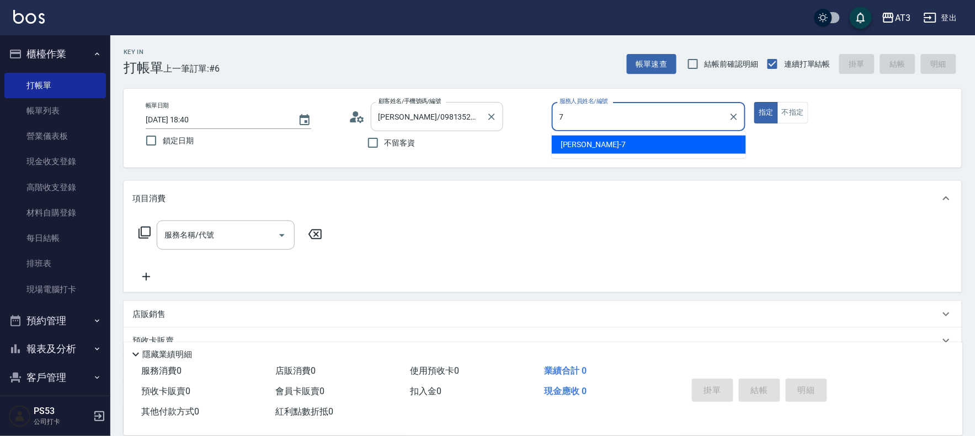
type input "子晴-7"
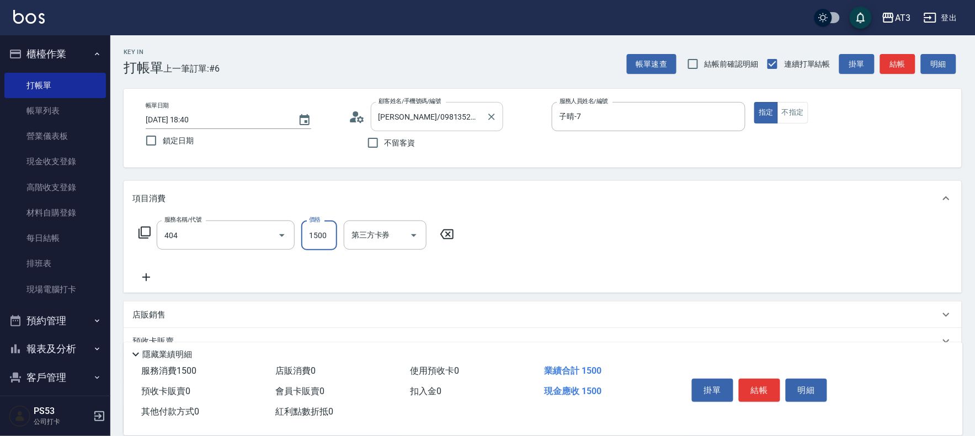
type input "設計染髮(404)"
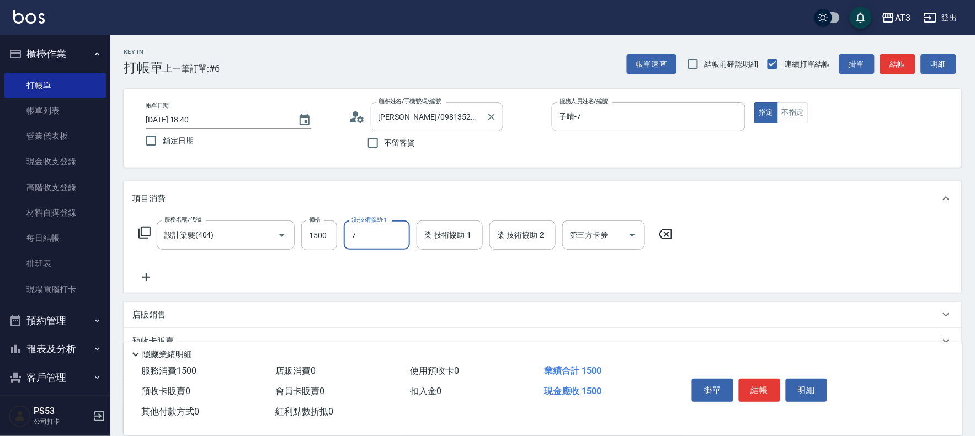
type input "子晴-7"
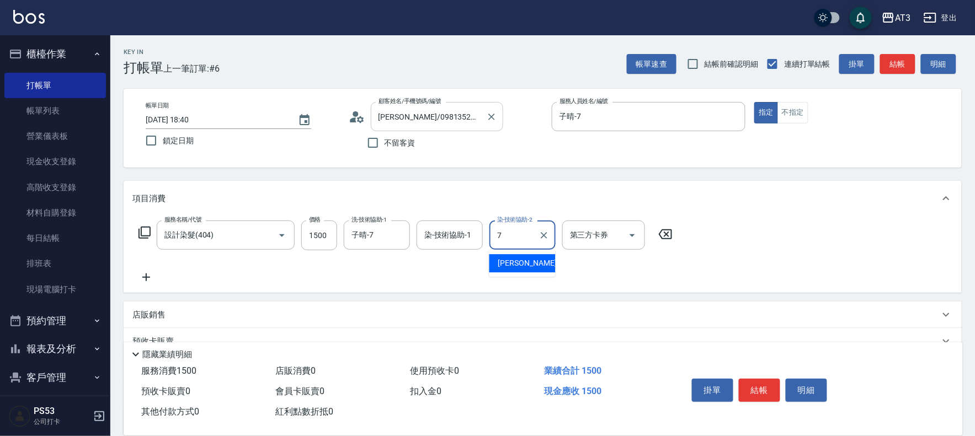
type input "子晴-7"
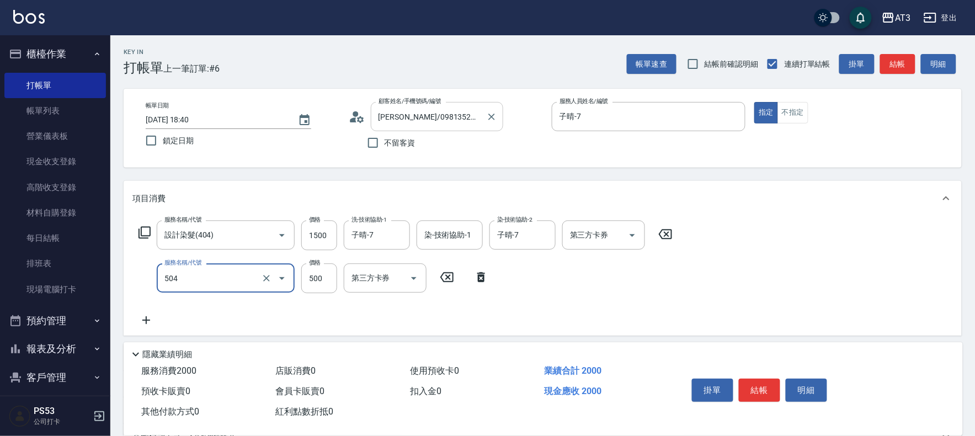
type input "順子護髮(504)"
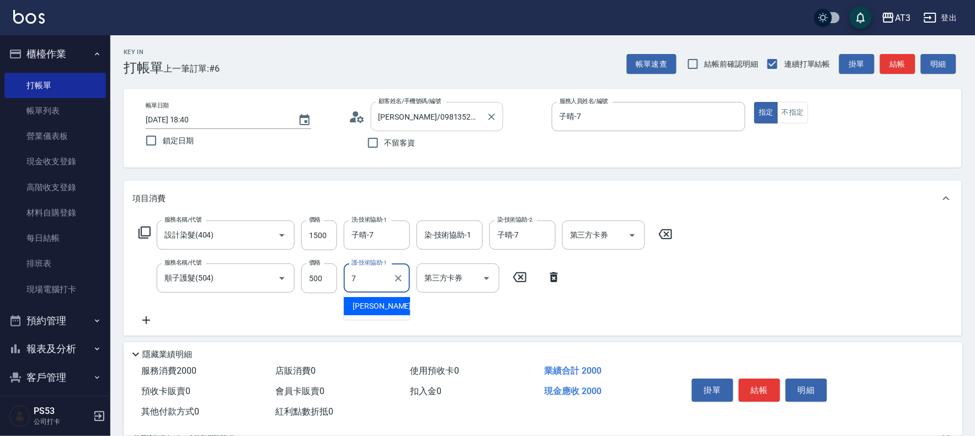
type input "子晴-7"
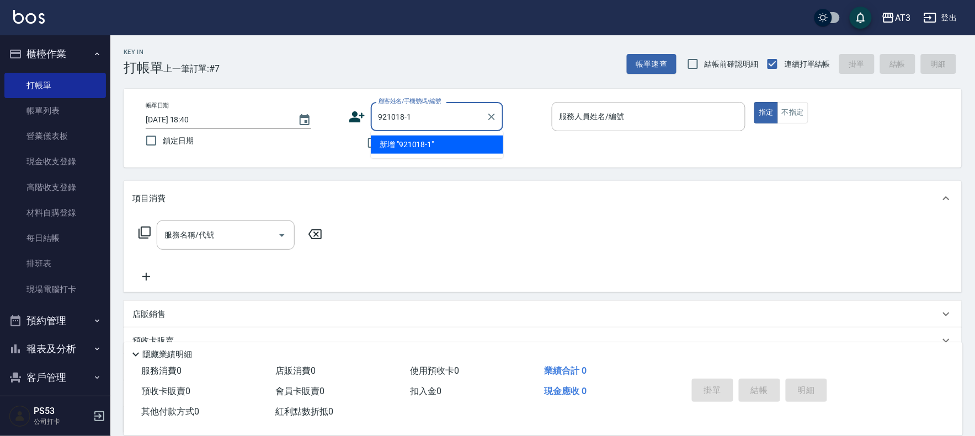
type input "921018-1"
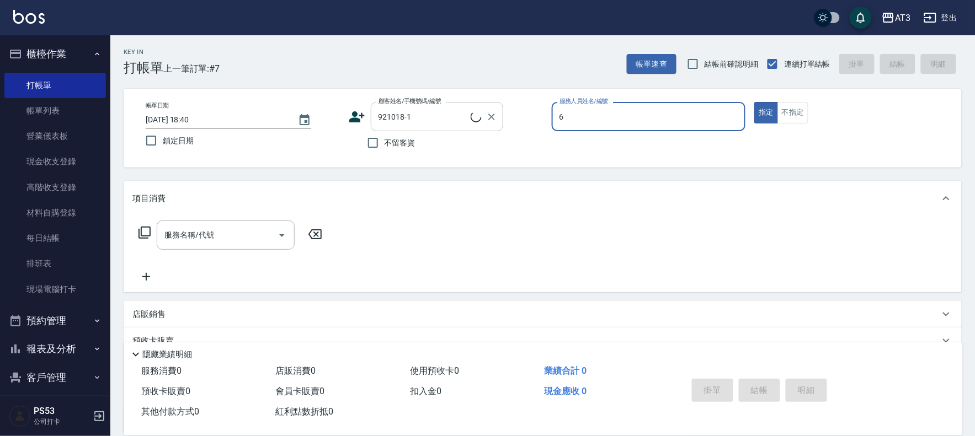
type input "6"
type input "陳品瑄/0966553070/921018-1"
type input "詩雅-6"
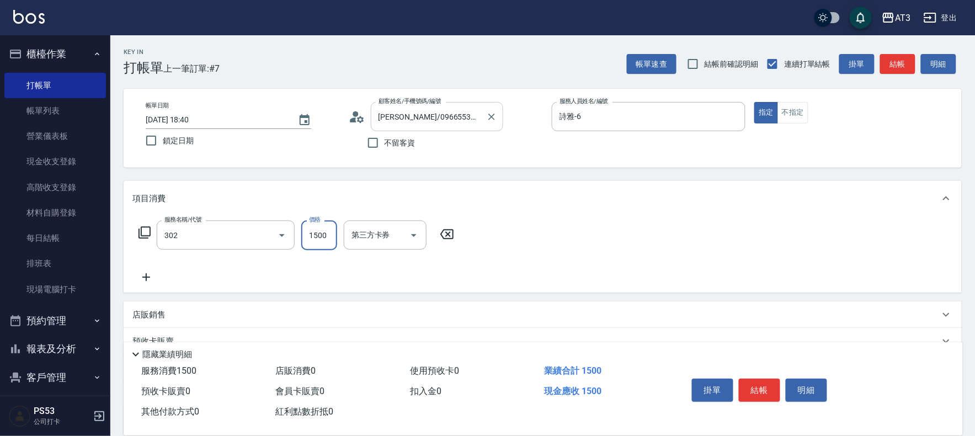
type input "設計燙髮(302)"
type input "1099"
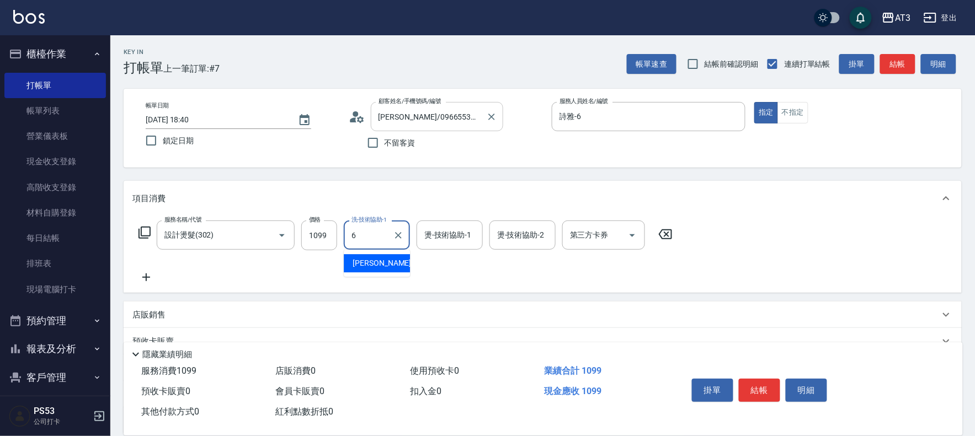
type input "詩雅-6"
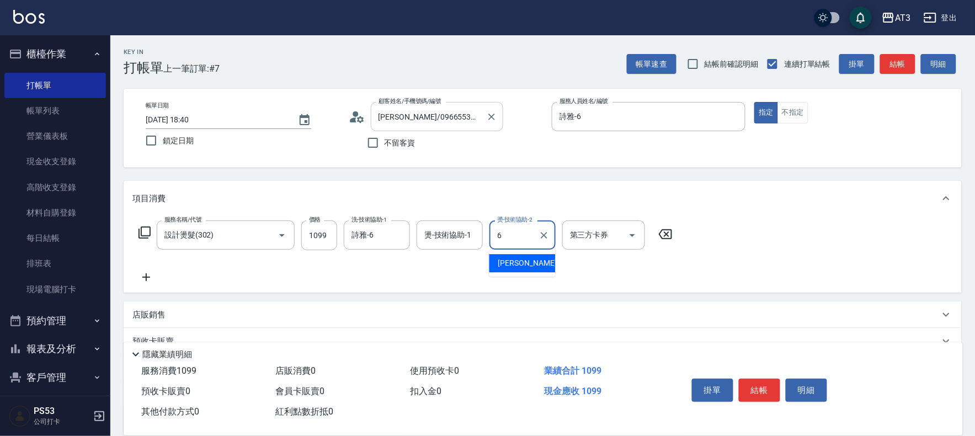
type input "詩雅-6"
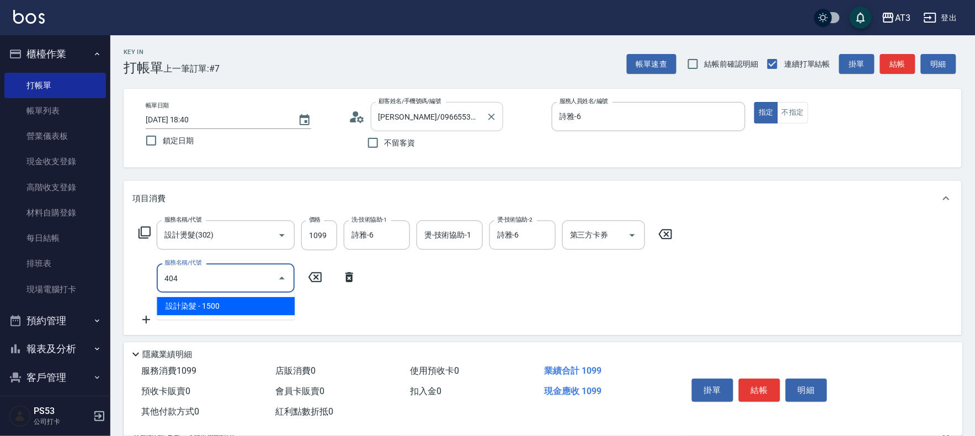
type input "設計染髮(404)"
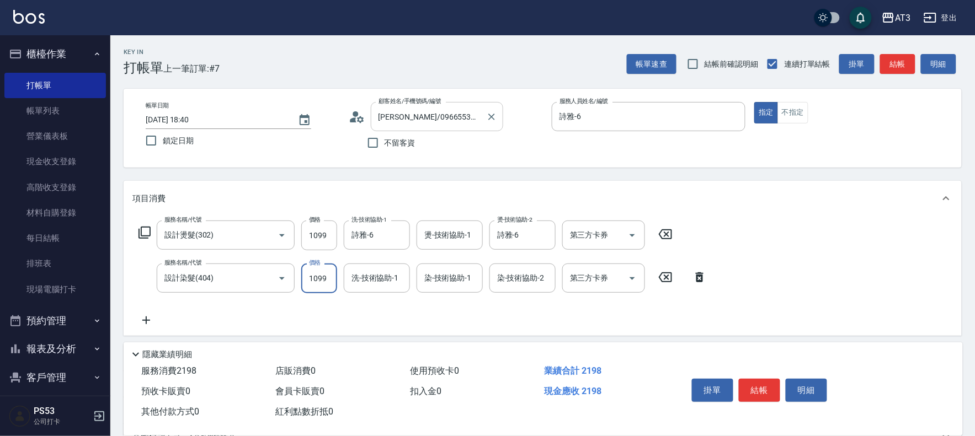
type input "1099"
type input "詩雅-6"
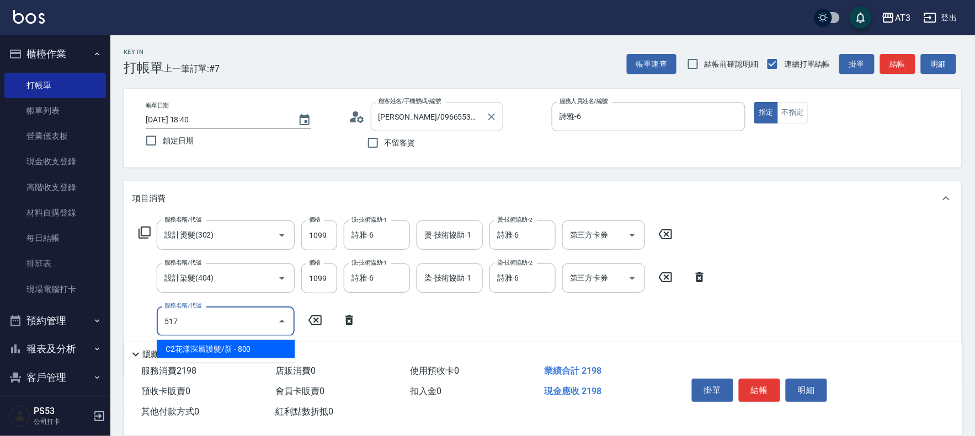
type input "C2花漾深層護髮/新(517)"
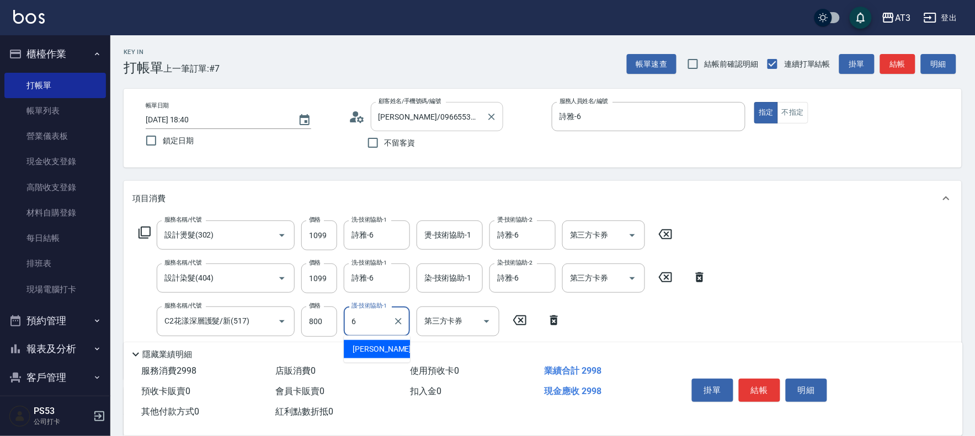
type input "詩雅-6"
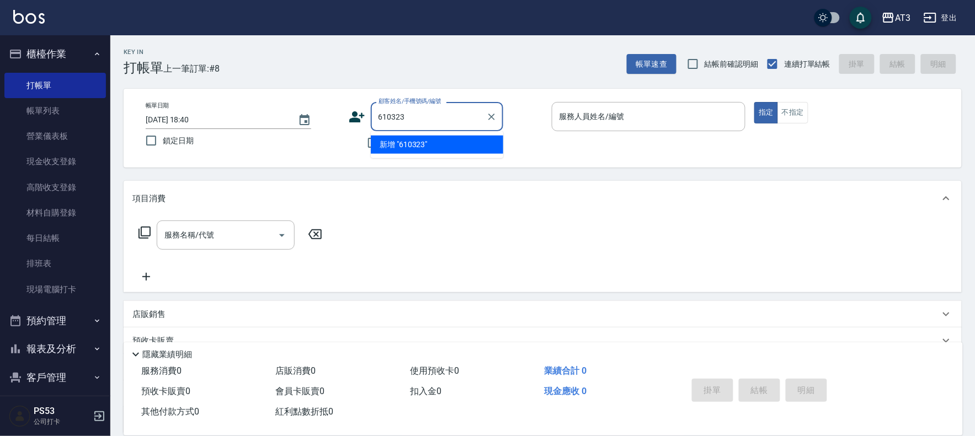
type input "610323"
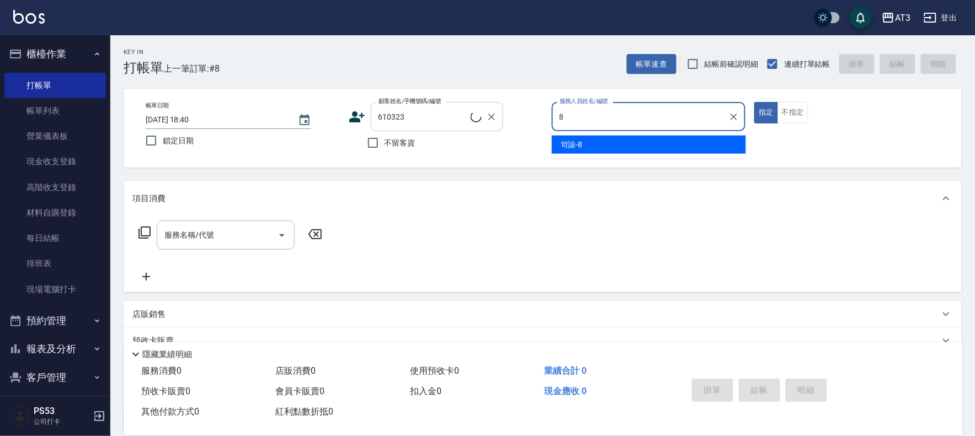
type input "岢諭-8"
type input "翁幸妃/0920324580/610323"
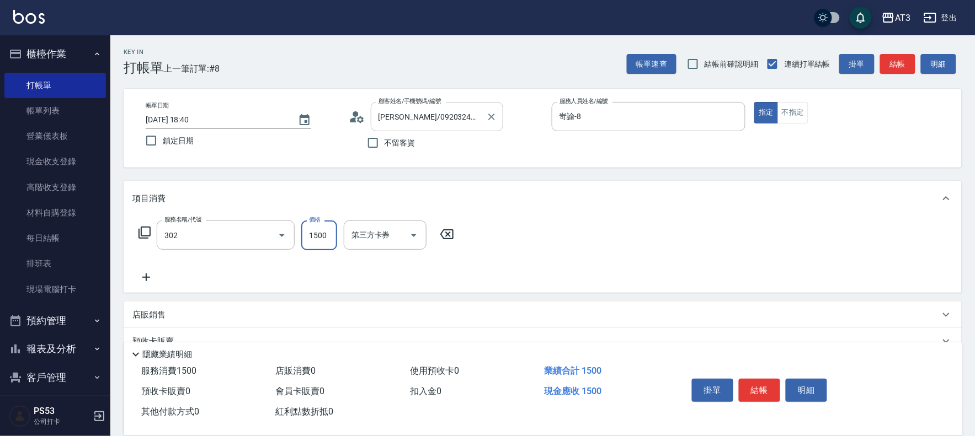
type input "設計燙髮(302)"
type input "1499"
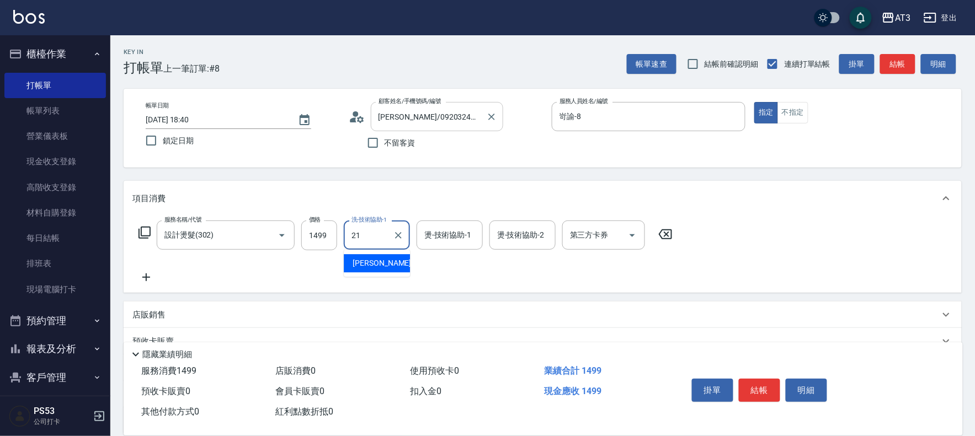
type input "珺珺-21"
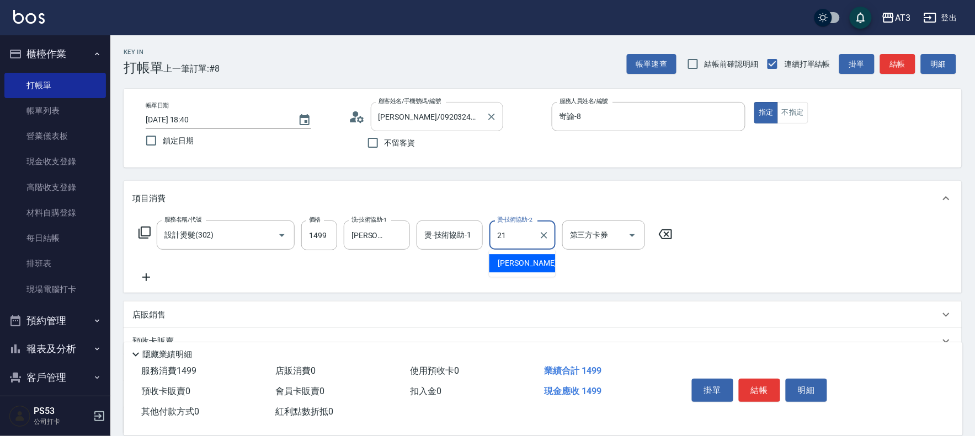
type input "珺珺-21"
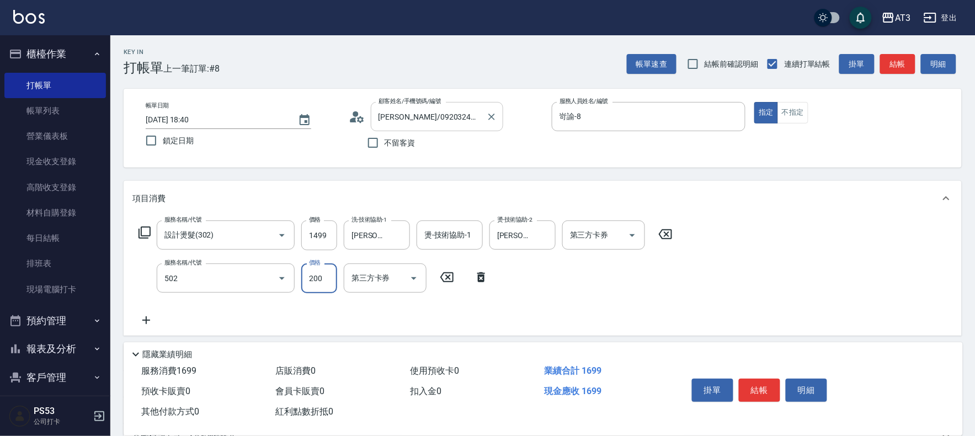
type input "自備護髮(502)"
type input "500"
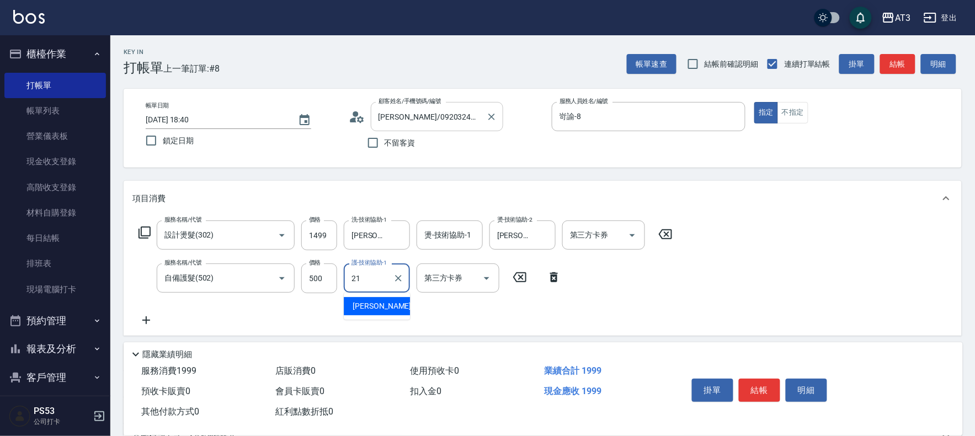
type input "珺珺-21"
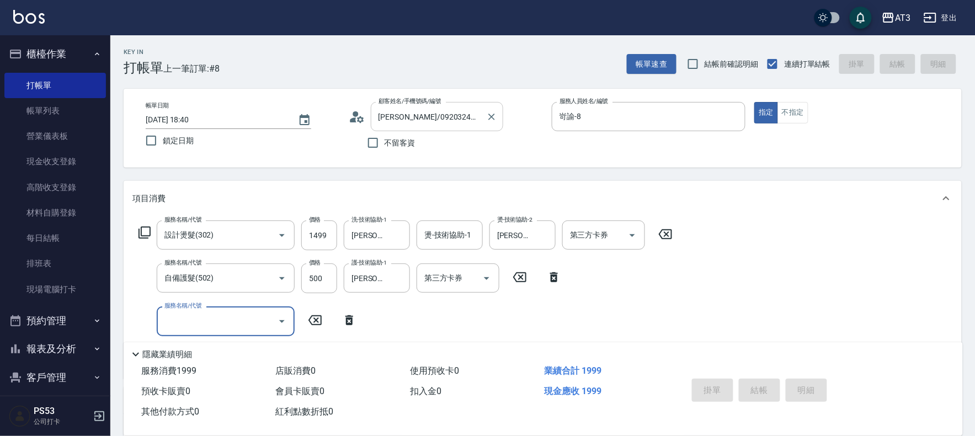
type input "2025/08/19 18:41"
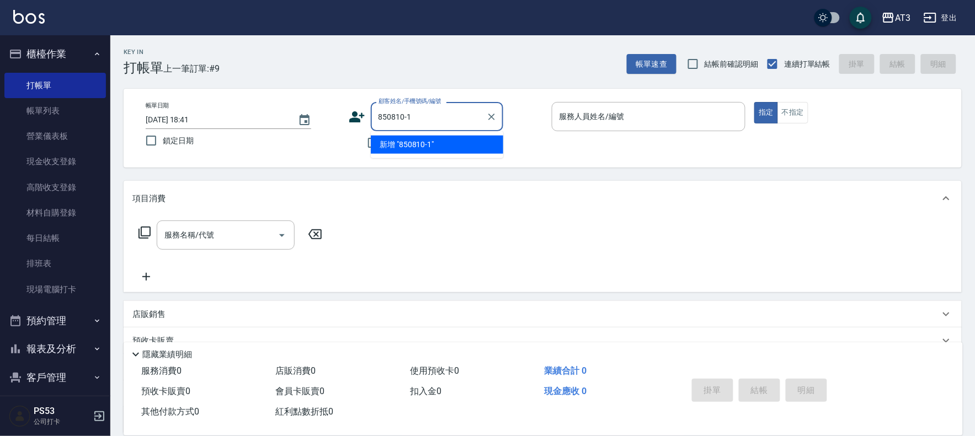
type input "850810-1"
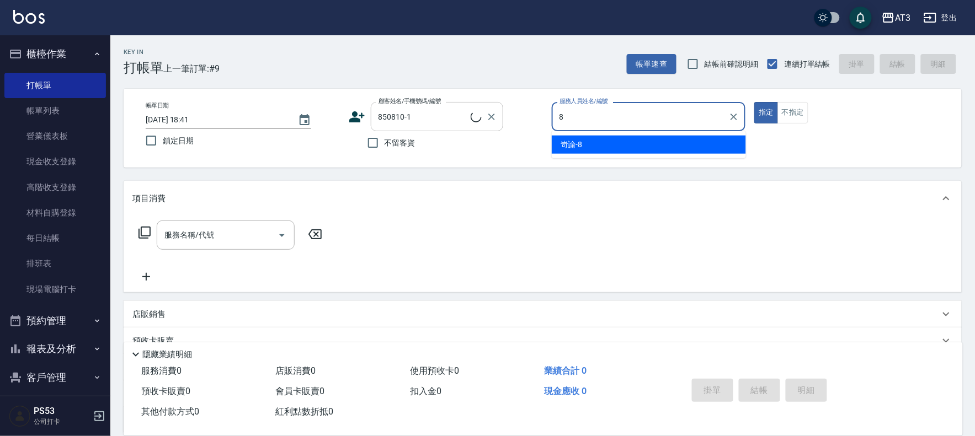
type input "8"
type input "楊欣瑤/0931071200/850810-1"
type input "岢諭-8"
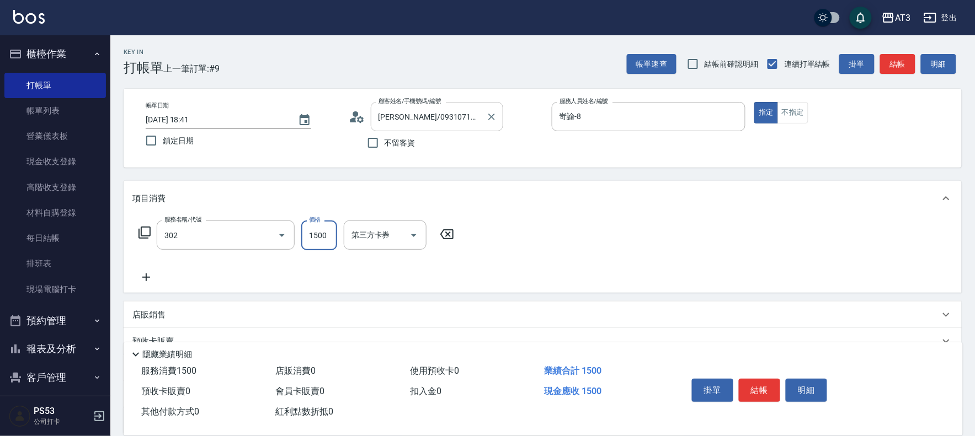
type input "設計燙髮(302)"
type input "1499"
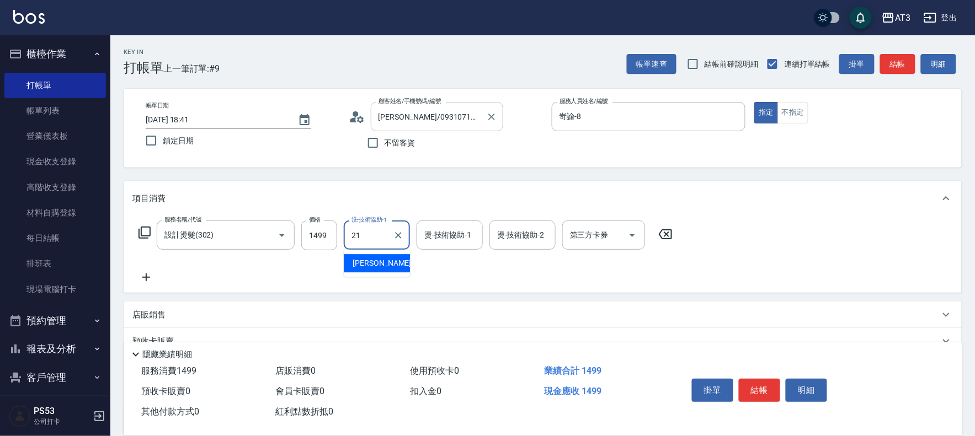
type input "珺珺-21"
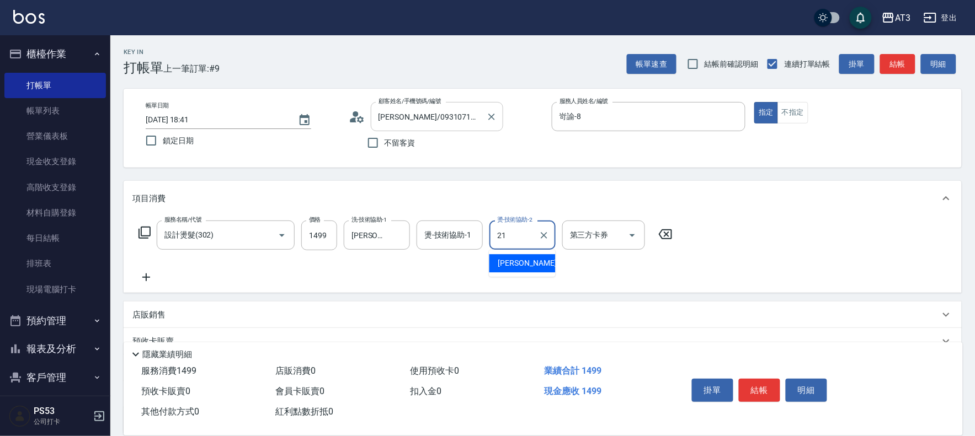
type input "珺珺-21"
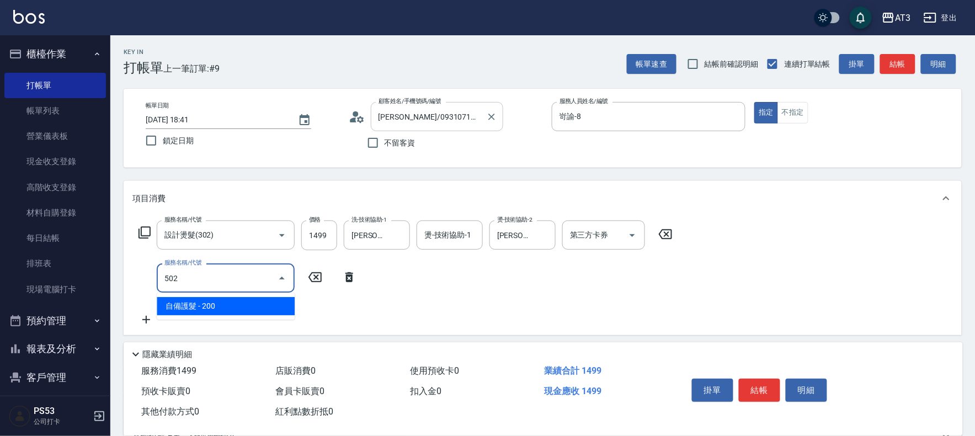
type input "502"
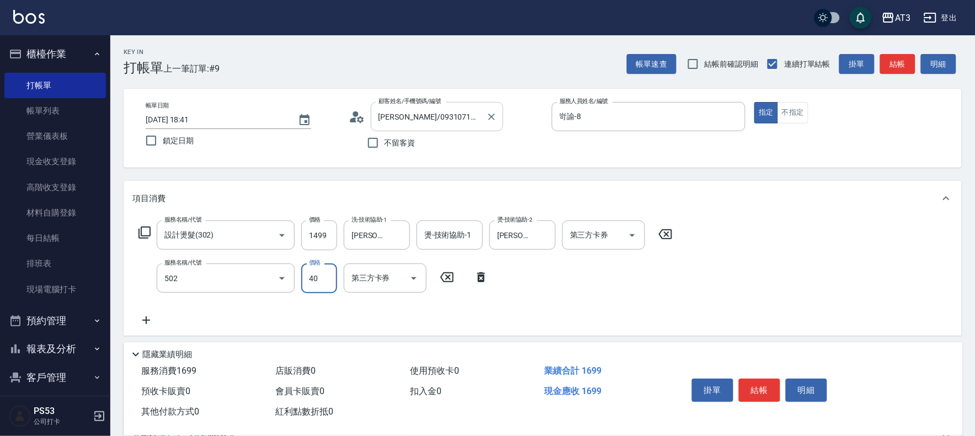
type input "400"
type input "自備護髮(502)"
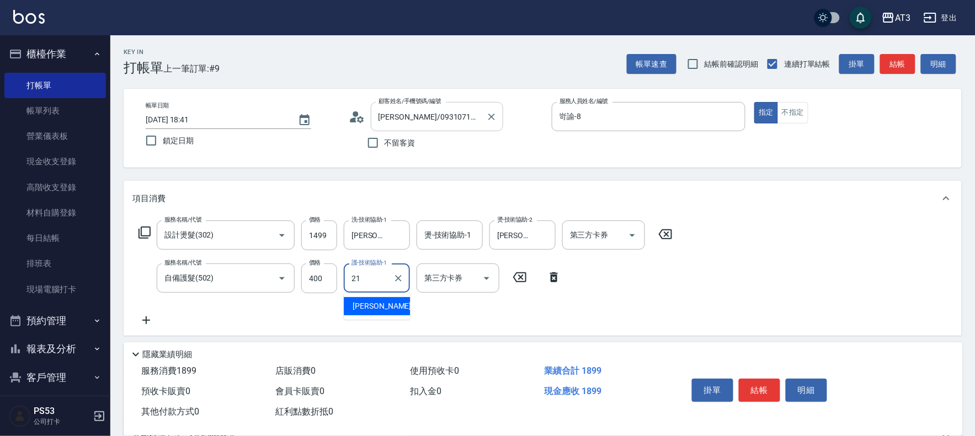
type input "珺珺-21"
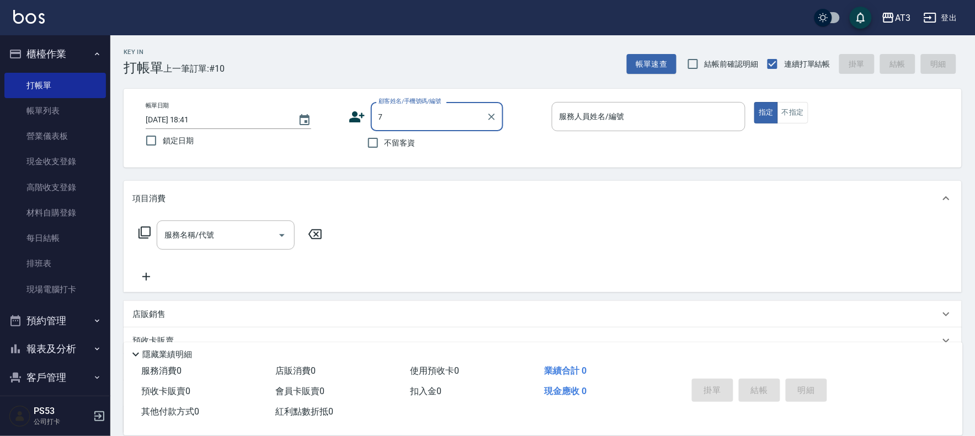
type input "楊欣瑤/0931071200/850810-1"
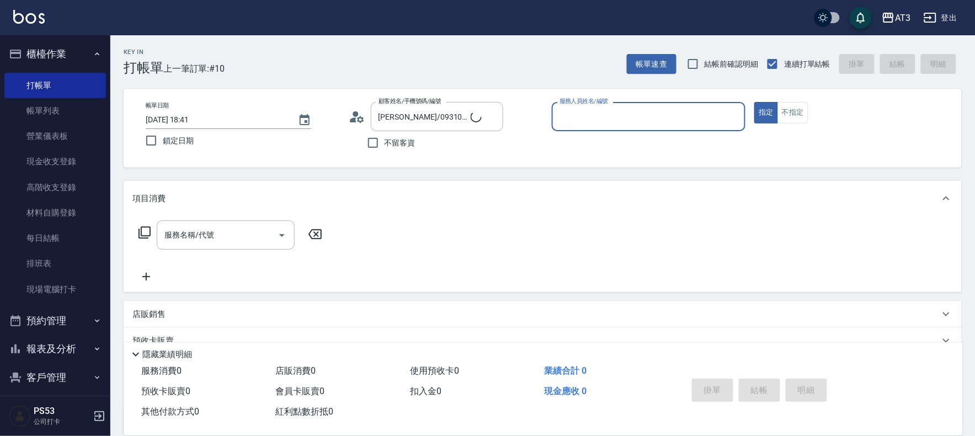
type input "7"
type input "7/7_7/7"
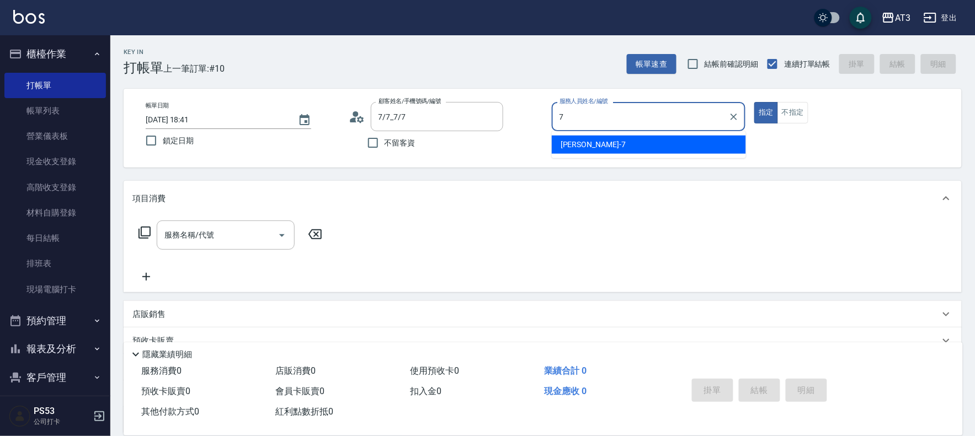
type input "子晴-7"
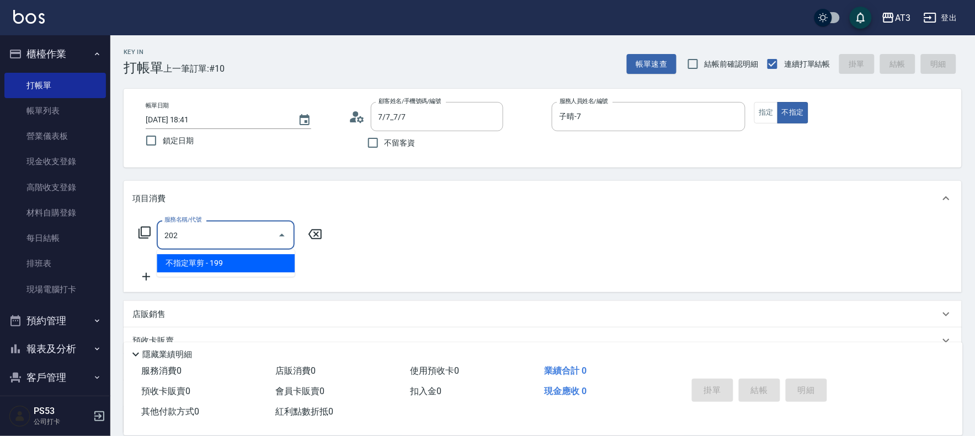
type input "不指定單剪(202)"
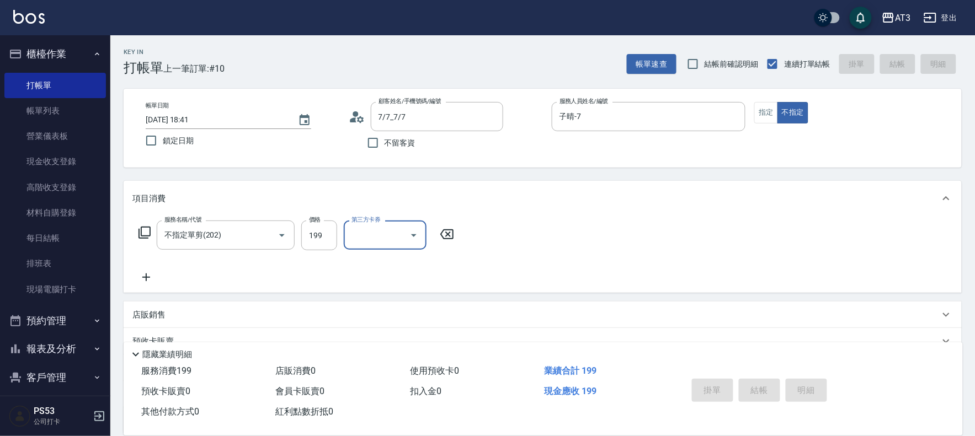
type input "2025/08/19 19:01"
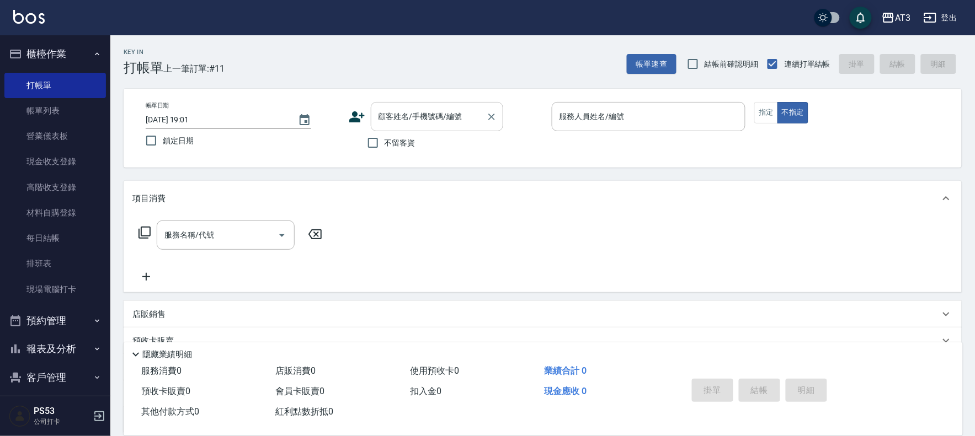
click at [424, 105] on div "顧客姓名/手機號碼/編號 顧客姓名/手機號碼/編號" at bounding box center [437, 116] width 132 height 29
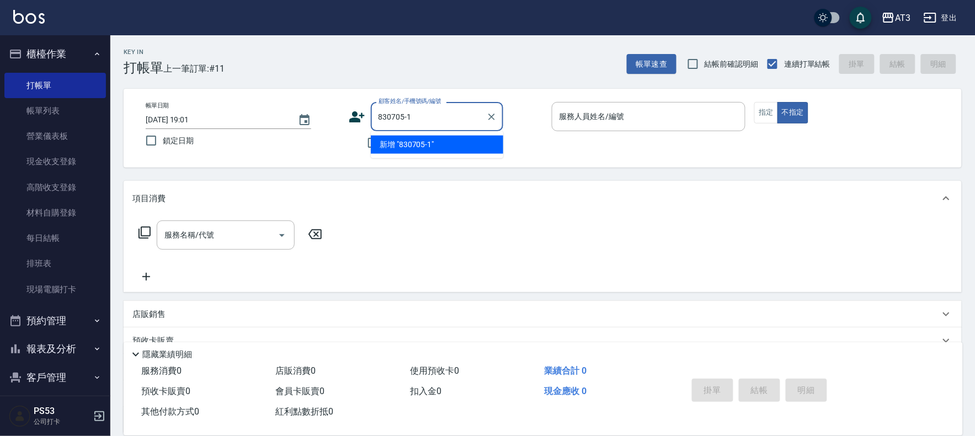
type input "830705-1"
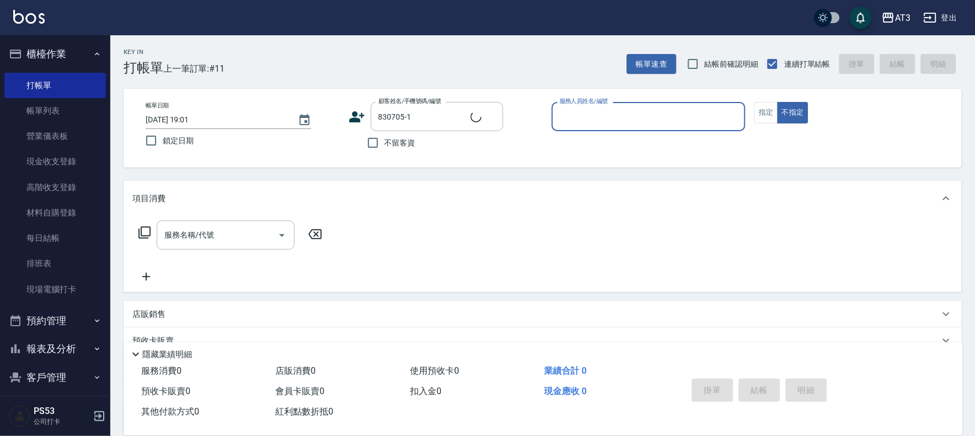
type input "6"
type input "林婉霞/0903795332/830705-1"
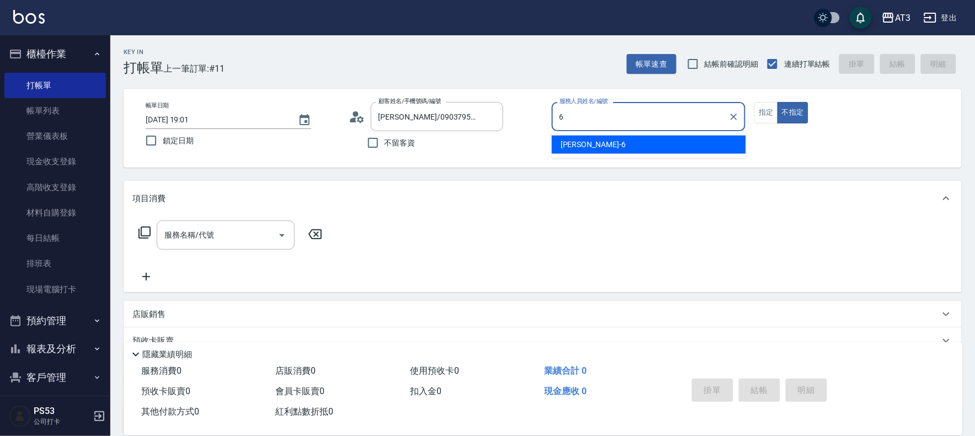
type input "詩雅-6"
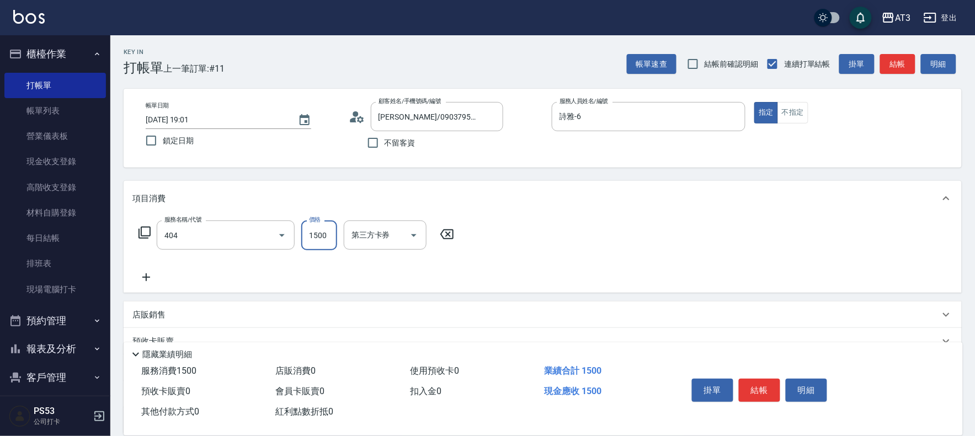
type input "設計染髮(404)"
type input "1200"
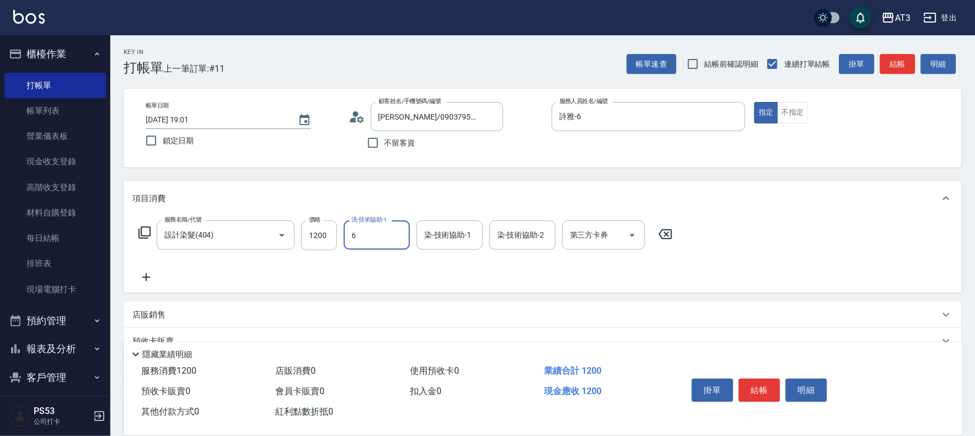
type input "詩雅-6"
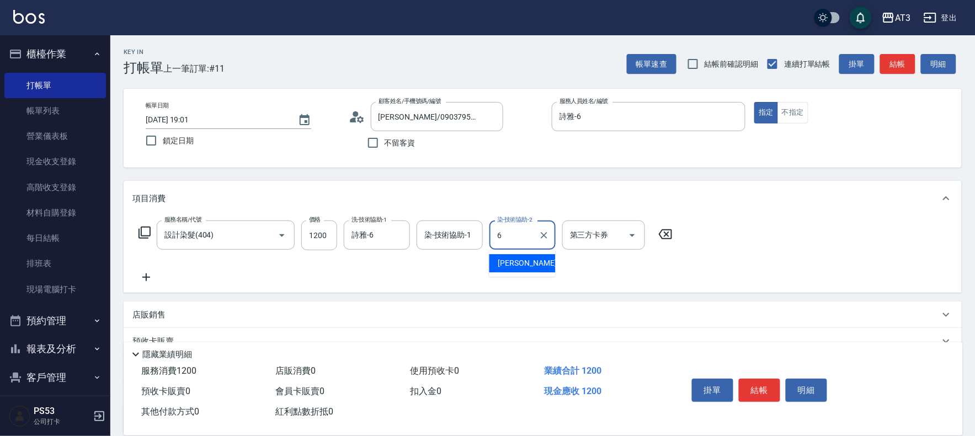
type input "詩雅-6"
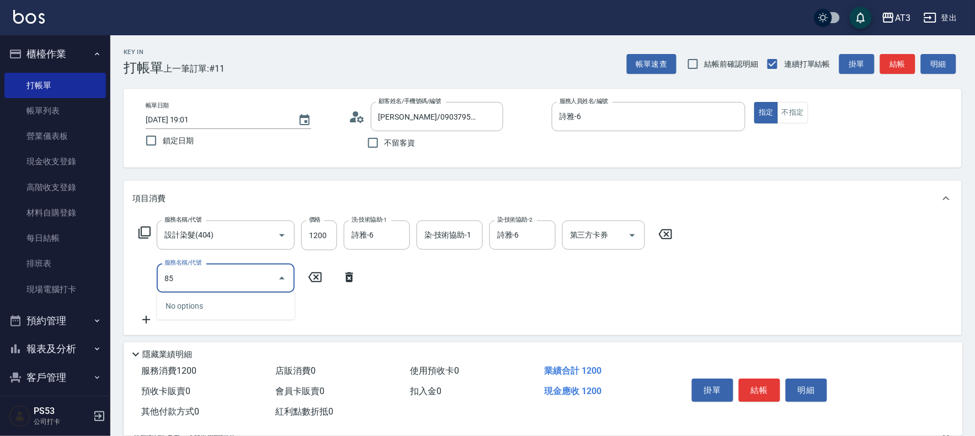
type input "8"
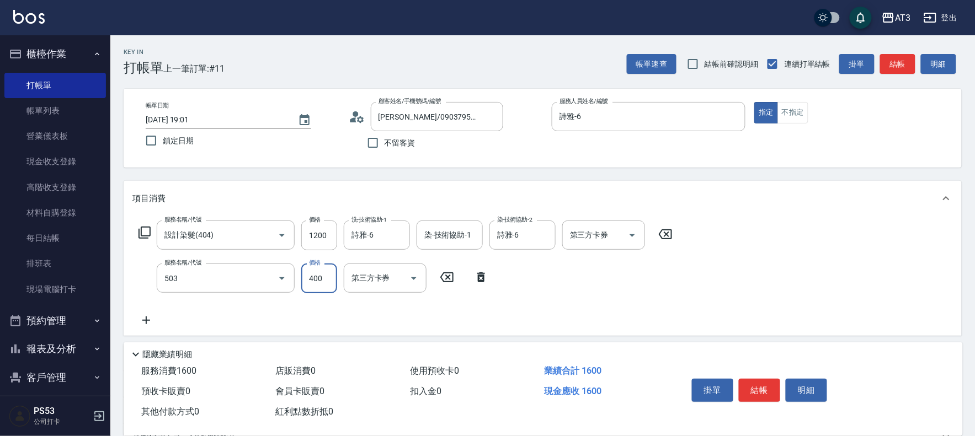
type input "天天護髮(503)"
type input "+"
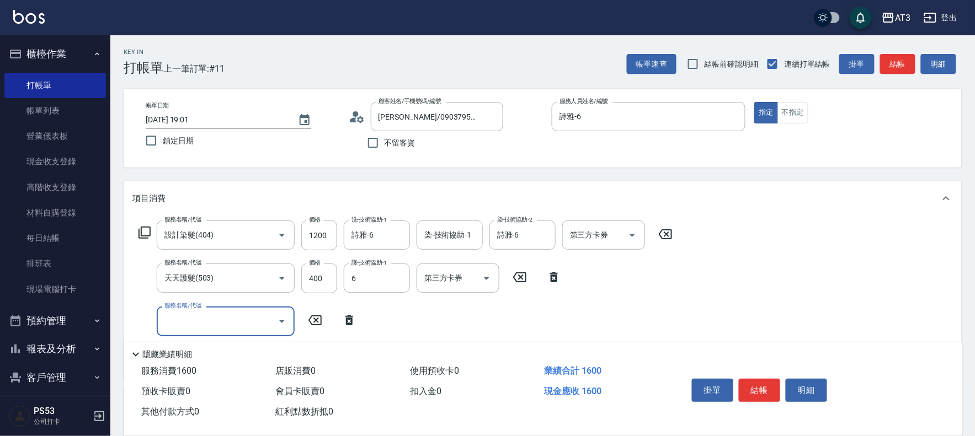
type input "詩雅-6"
click at [751, 381] on button "結帳" at bounding box center [759, 390] width 41 height 23
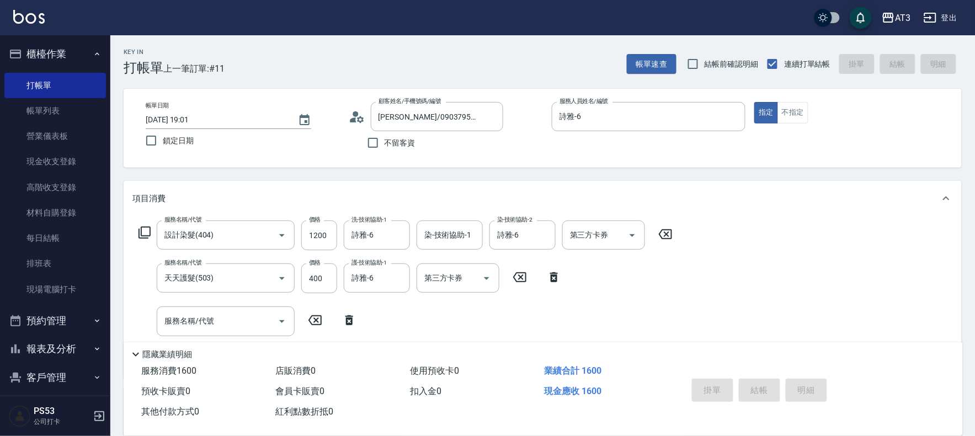
type input "2025/08/19 19:07"
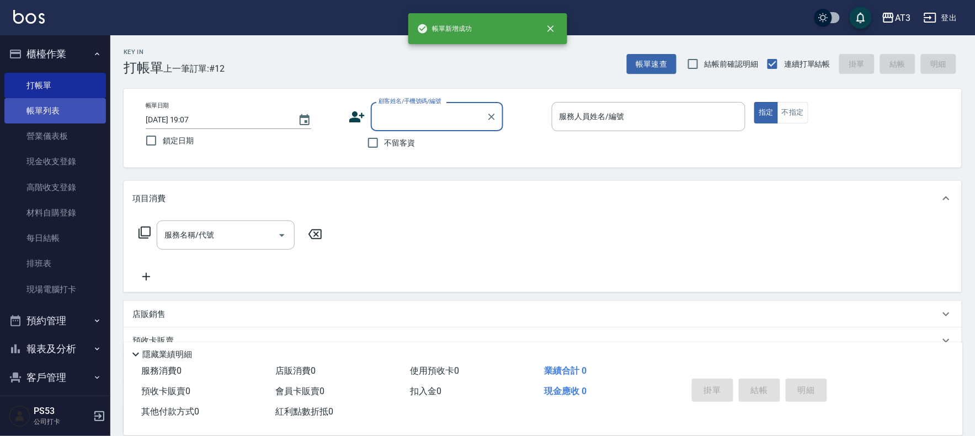
click at [14, 115] on link "帳單列表" at bounding box center [55, 110] width 102 height 25
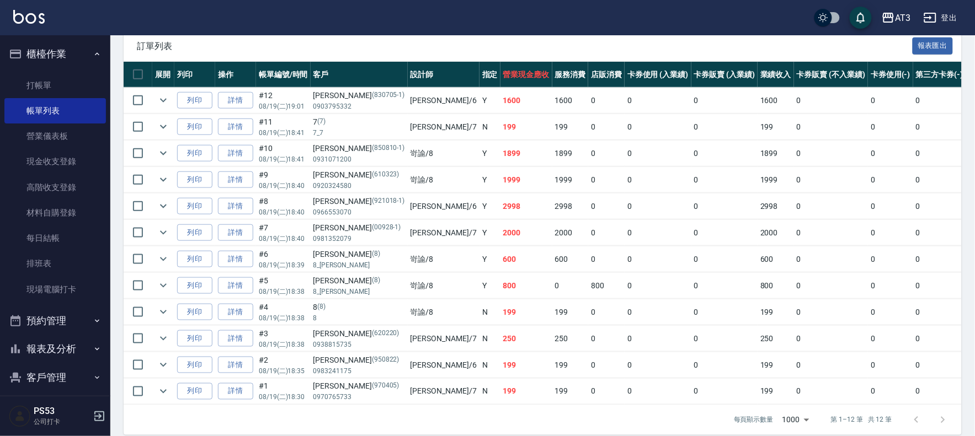
scroll to position [268, 0]
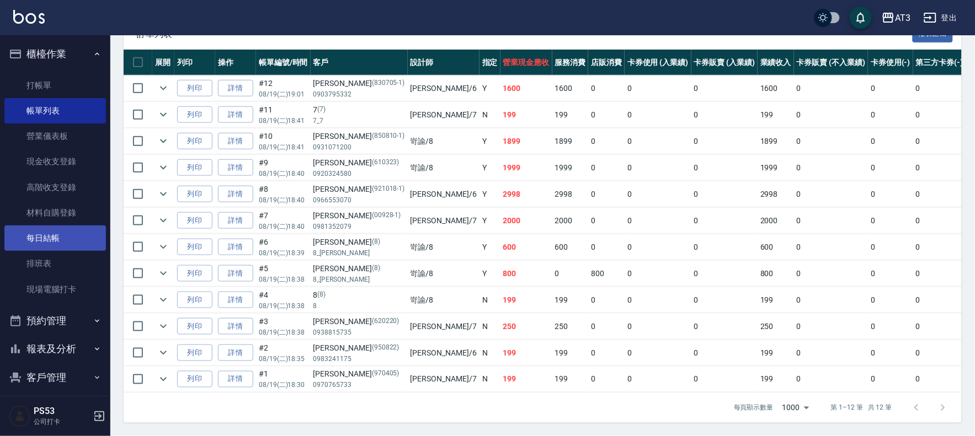
click at [41, 234] on link "每日結帳" at bounding box center [55, 238] width 102 height 25
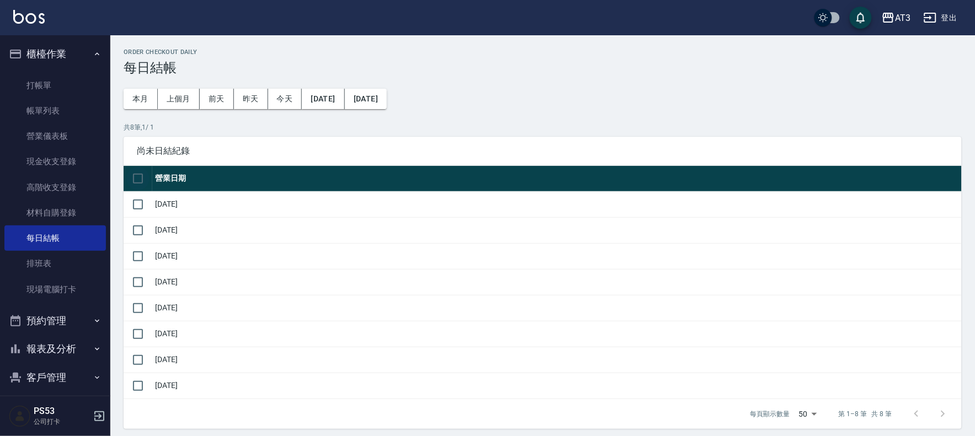
click at [136, 175] on input "checkbox" at bounding box center [137, 178] width 23 height 23
checkbox input "true"
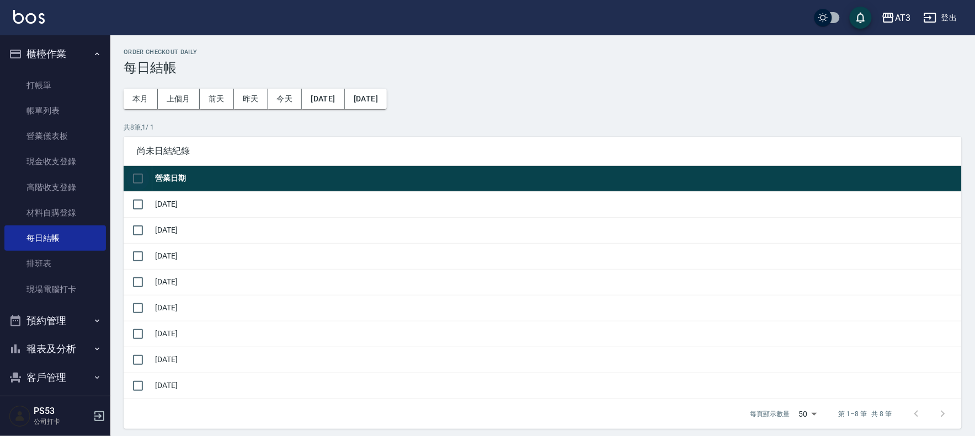
checkbox input "true"
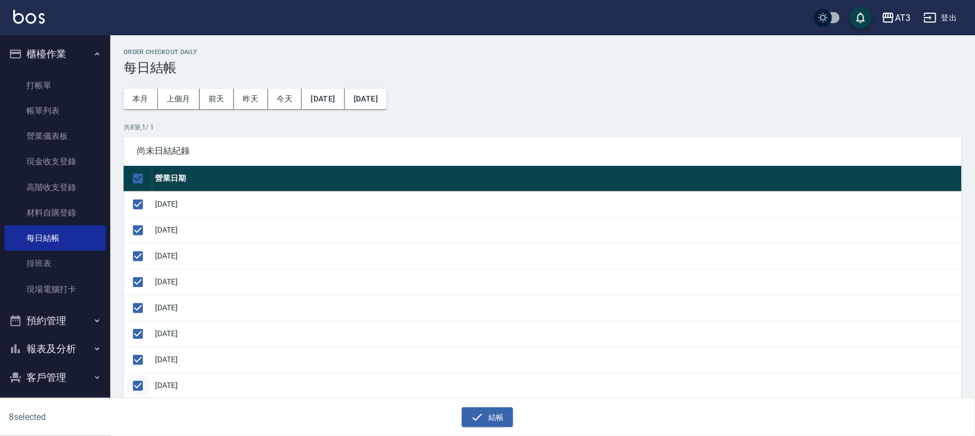
click at [138, 383] on input "checkbox" at bounding box center [137, 386] width 23 height 23
checkbox input "false"
click at [489, 423] on button "結帳" at bounding box center [487, 418] width 51 height 20
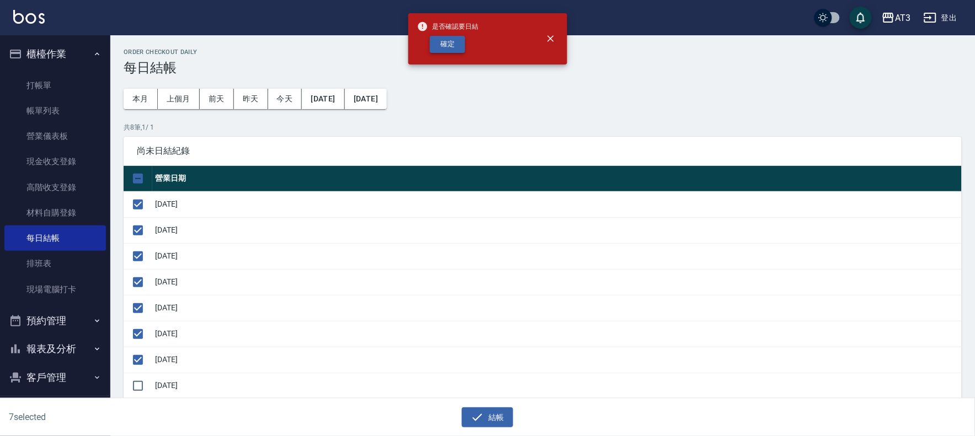
click at [437, 40] on button "確定" at bounding box center [447, 44] width 35 height 17
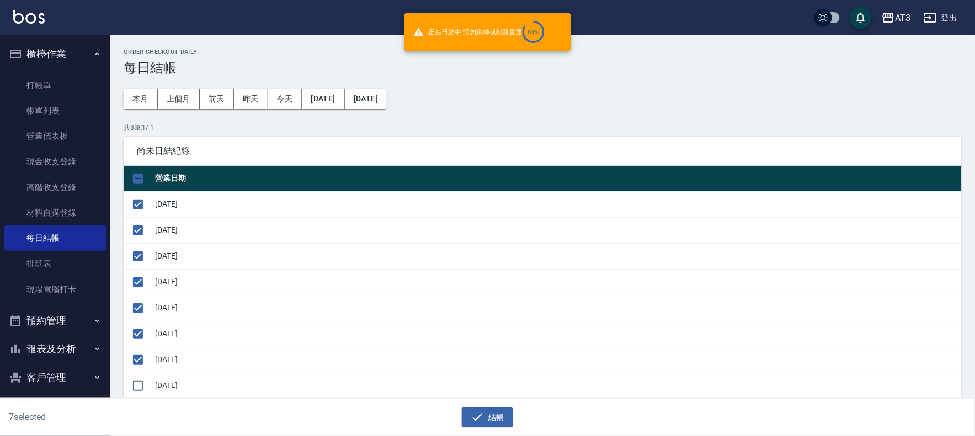
checkbox input "false"
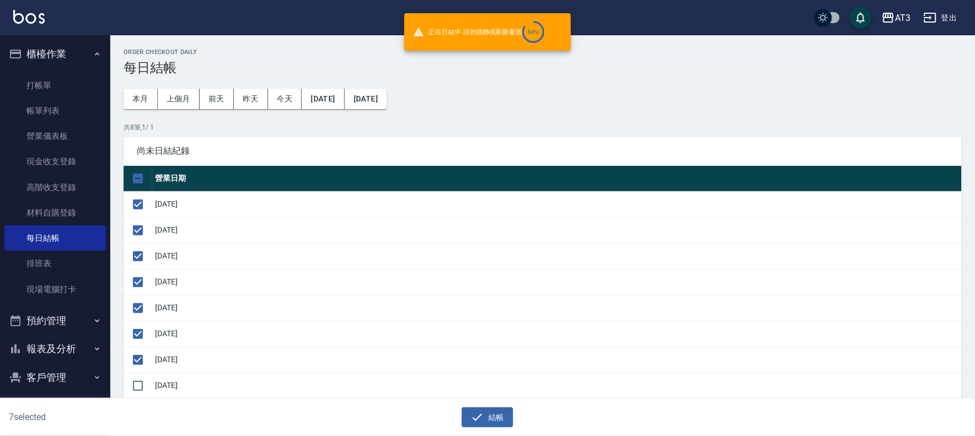
checkbox input "false"
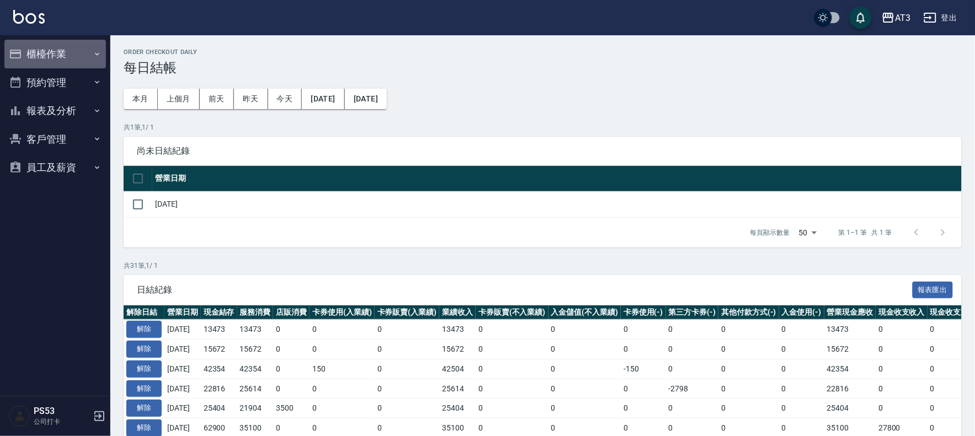
click at [72, 54] on button "櫃檯作業" at bounding box center [55, 54] width 102 height 29
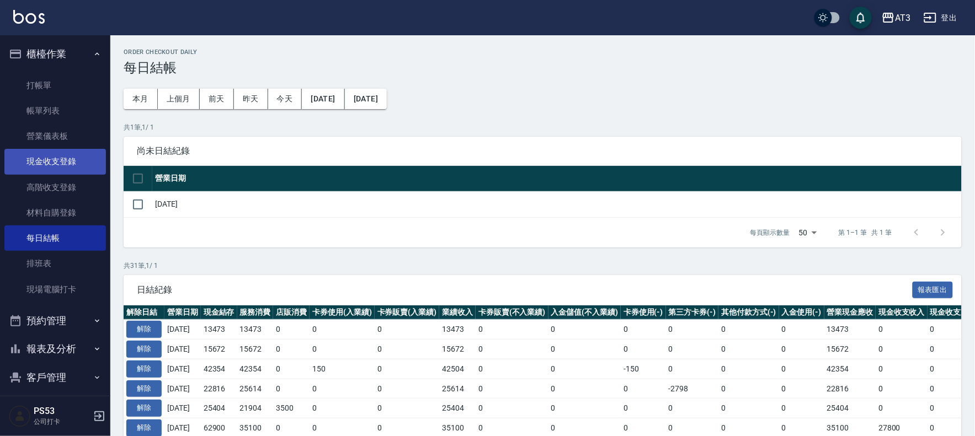
click at [73, 162] on link "現金收支登錄" at bounding box center [55, 161] width 102 height 25
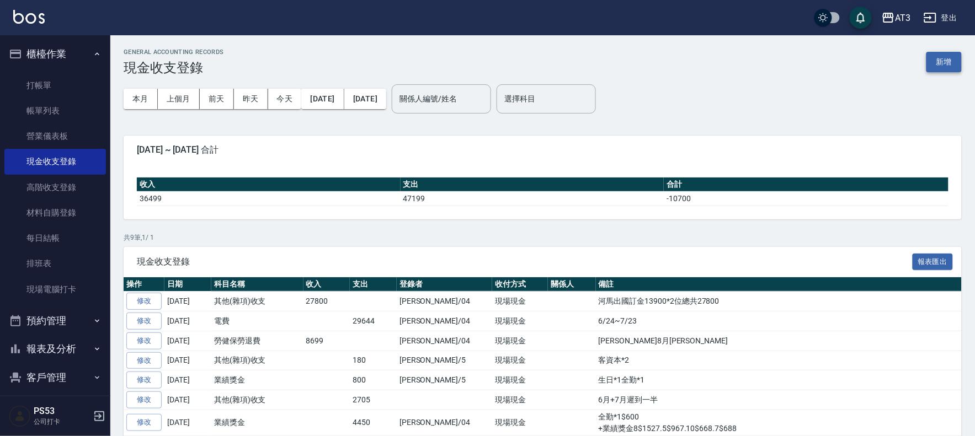
click at [942, 61] on button "新增" at bounding box center [943, 62] width 35 height 20
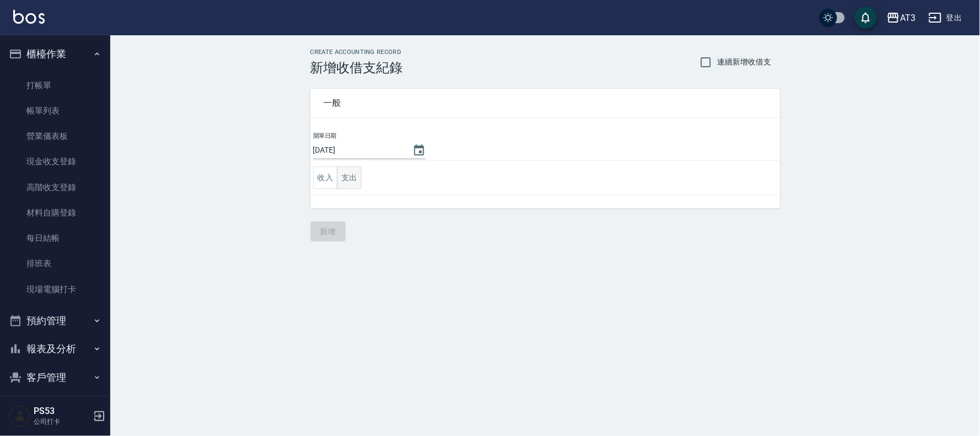
click at [350, 178] on button "支出" at bounding box center [349, 178] width 25 height 23
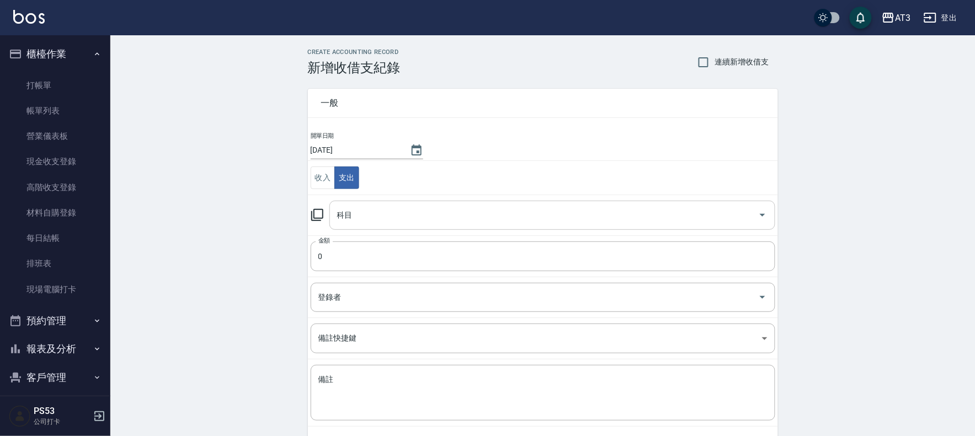
click at [362, 213] on input "科目" at bounding box center [543, 215] width 419 height 19
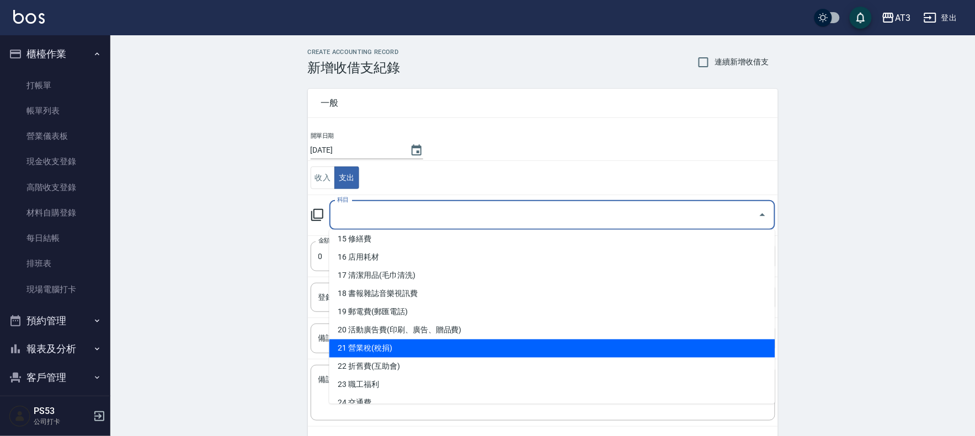
scroll to position [306, 0]
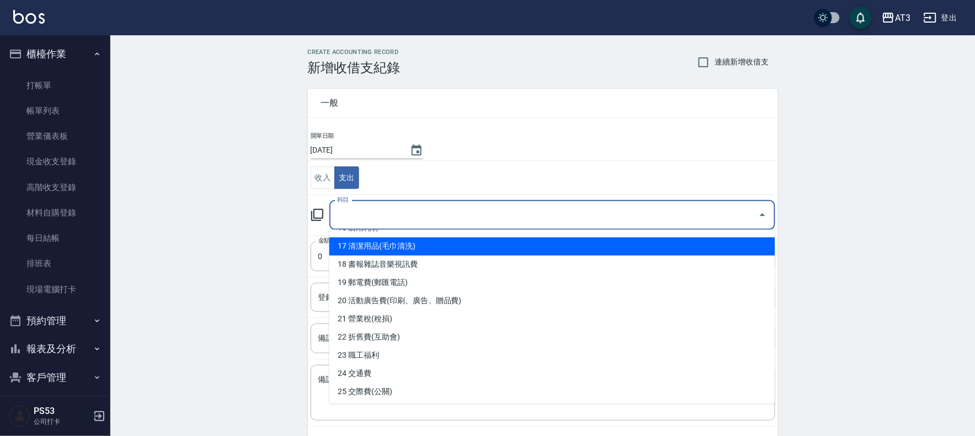
click at [901, 79] on div "CREATE ACCOUNTING RECORD 新增收借支紀錄 連續新增收借支 一般 開單日期 [DATE] 收入 支出 科目 科目 金額 0 金額 登錄者…" at bounding box center [542, 261] width 865 height 452
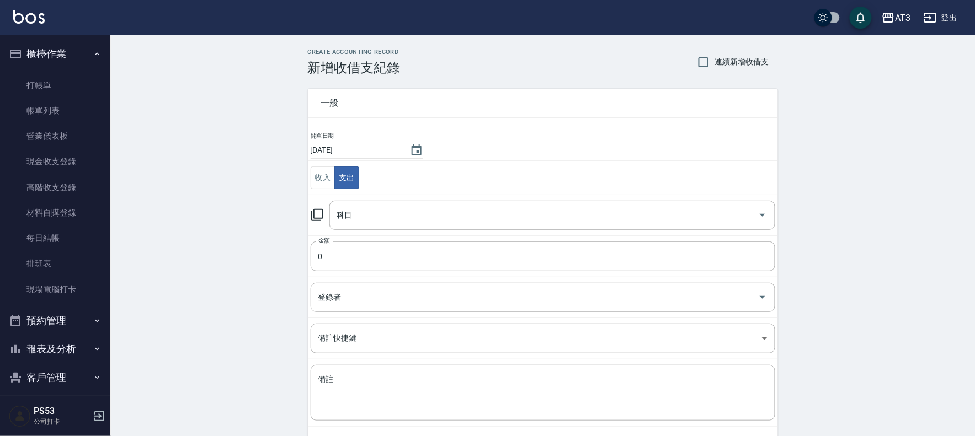
click at [62, 345] on button "報表及分析" at bounding box center [55, 349] width 102 height 29
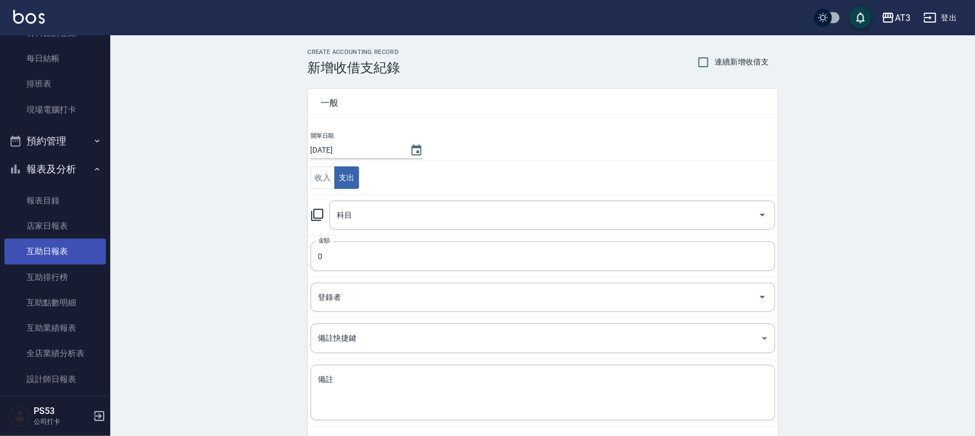
scroll to position [122, 0]
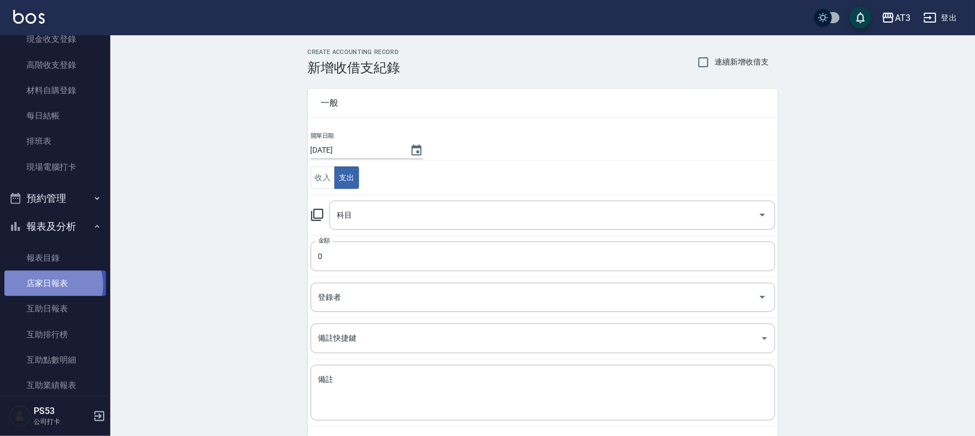
click at [50, 285] on link "店家日報表" at bounding box center [55, 283] width 102 height 25
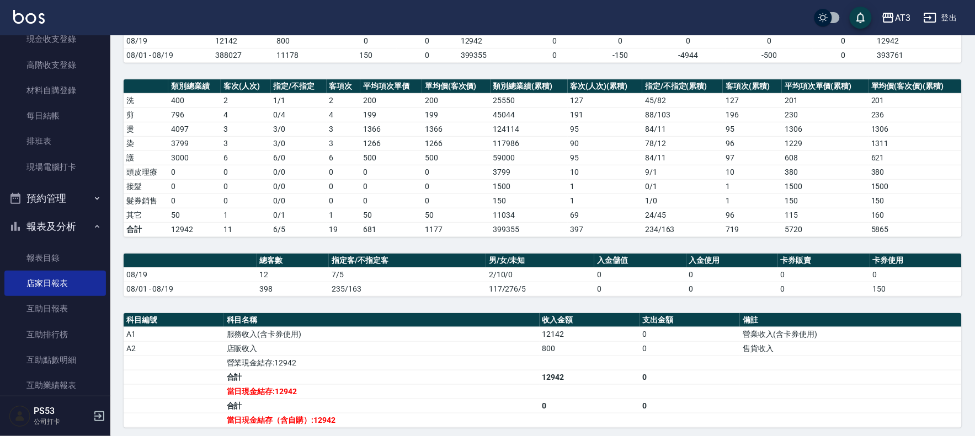
scroll to position [184, 0]
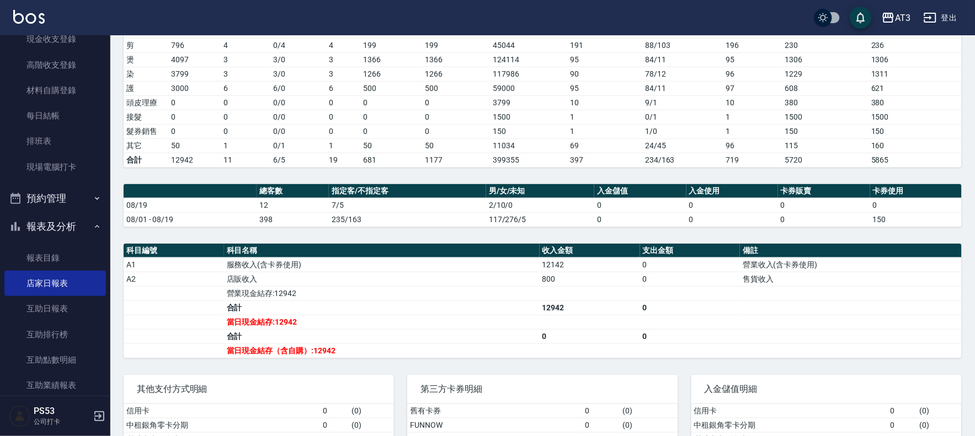
click at [465, 279] on td "店販收入" at bounding box center [382, 279] width 316 height 14
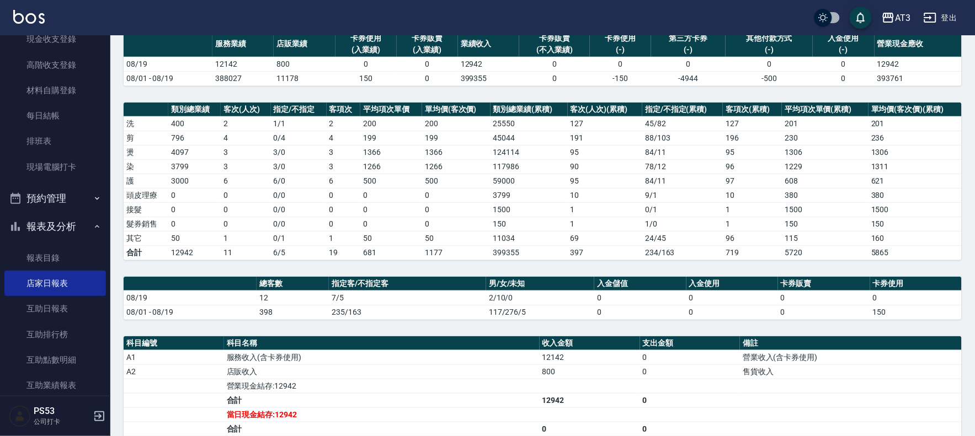
scroll to position [61, 0]
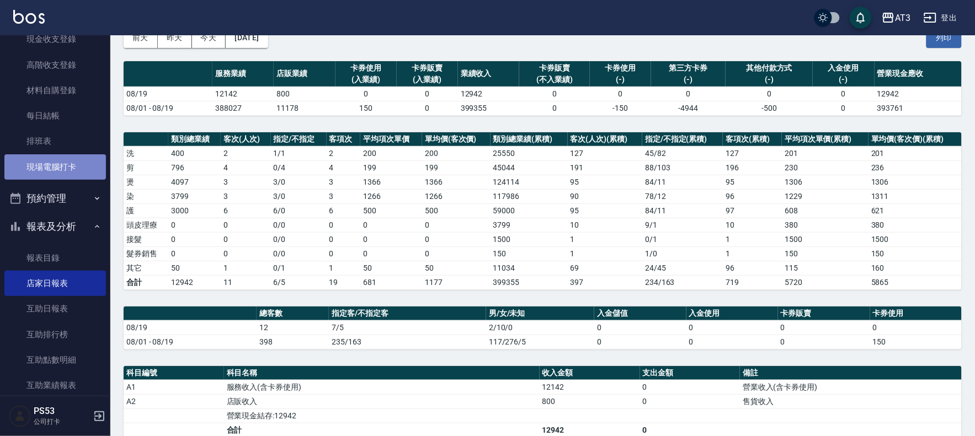
click at [70, 170] on link "現場電腦打卡" at bounding box center [55, 166] width 102 height 25
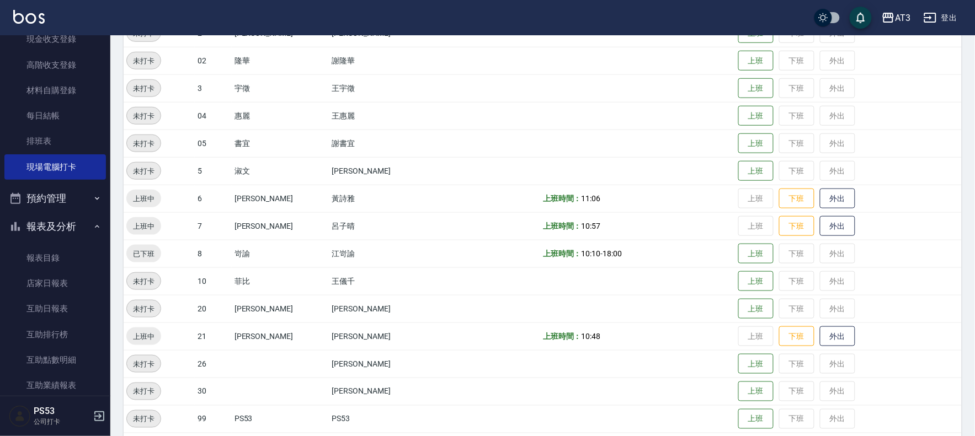
scroll to position [245, 0]
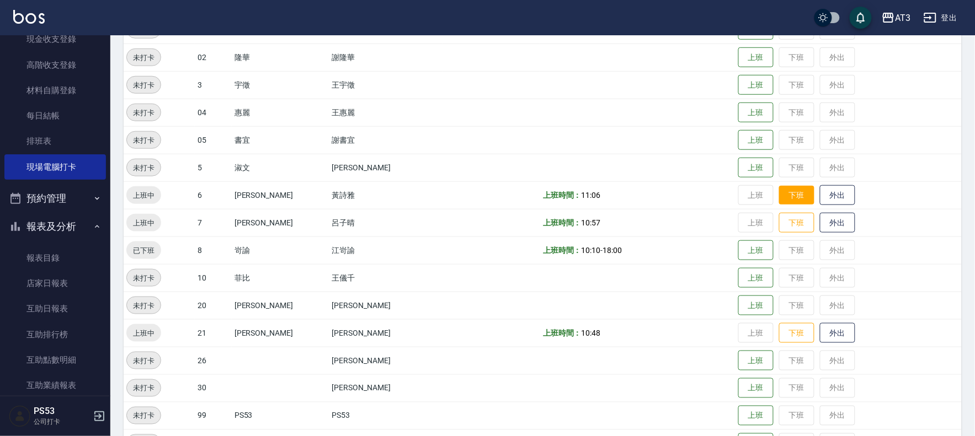
click at [779, 190] on button "下班" at bounding box center [796, 195] width 35 height 19
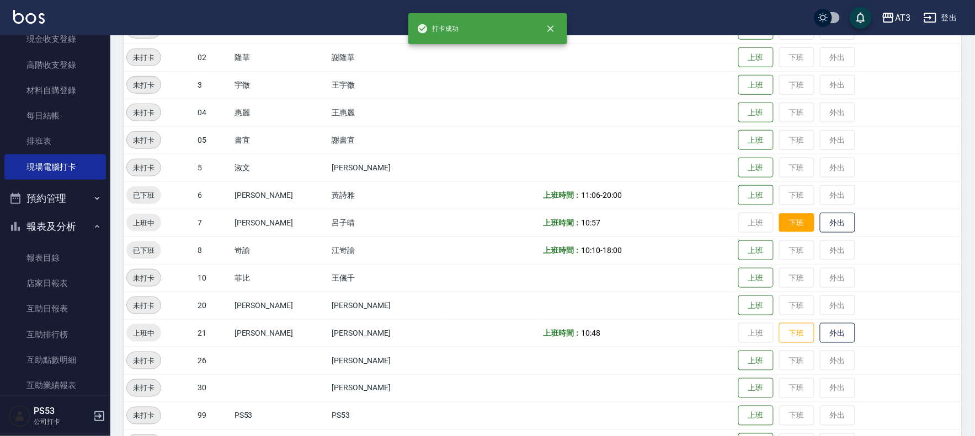
click at [781, 217] on button "下班" at bounding box center [796, 223] width 35 height 19
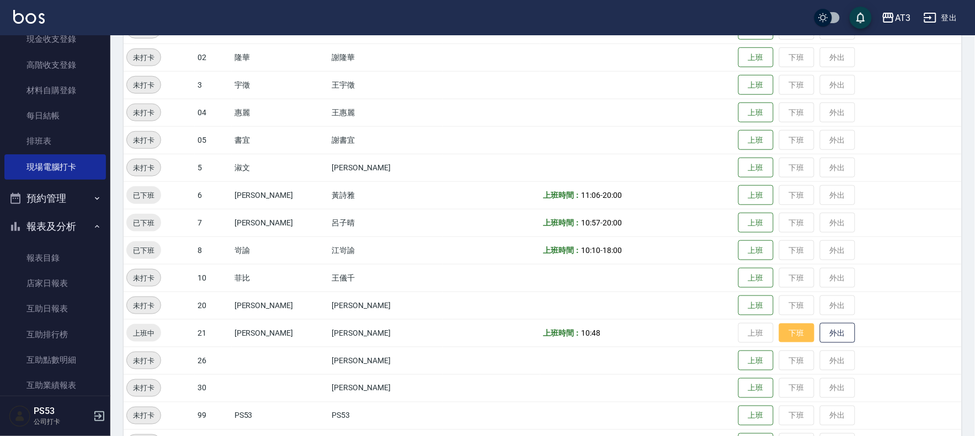
click at [779, 335] on button "下班" at bounding box center [796, 333] width 35 height 19
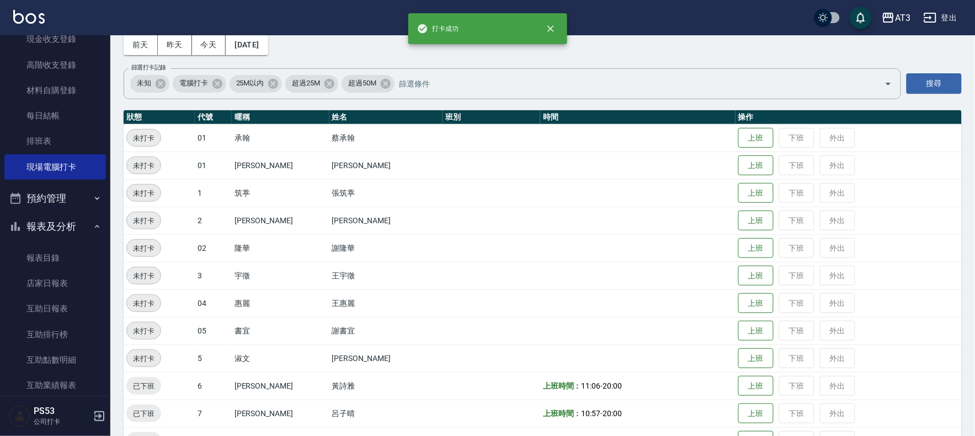
scroll to position [50, 0]
